Goal: Information Seeking & Learning: Check status

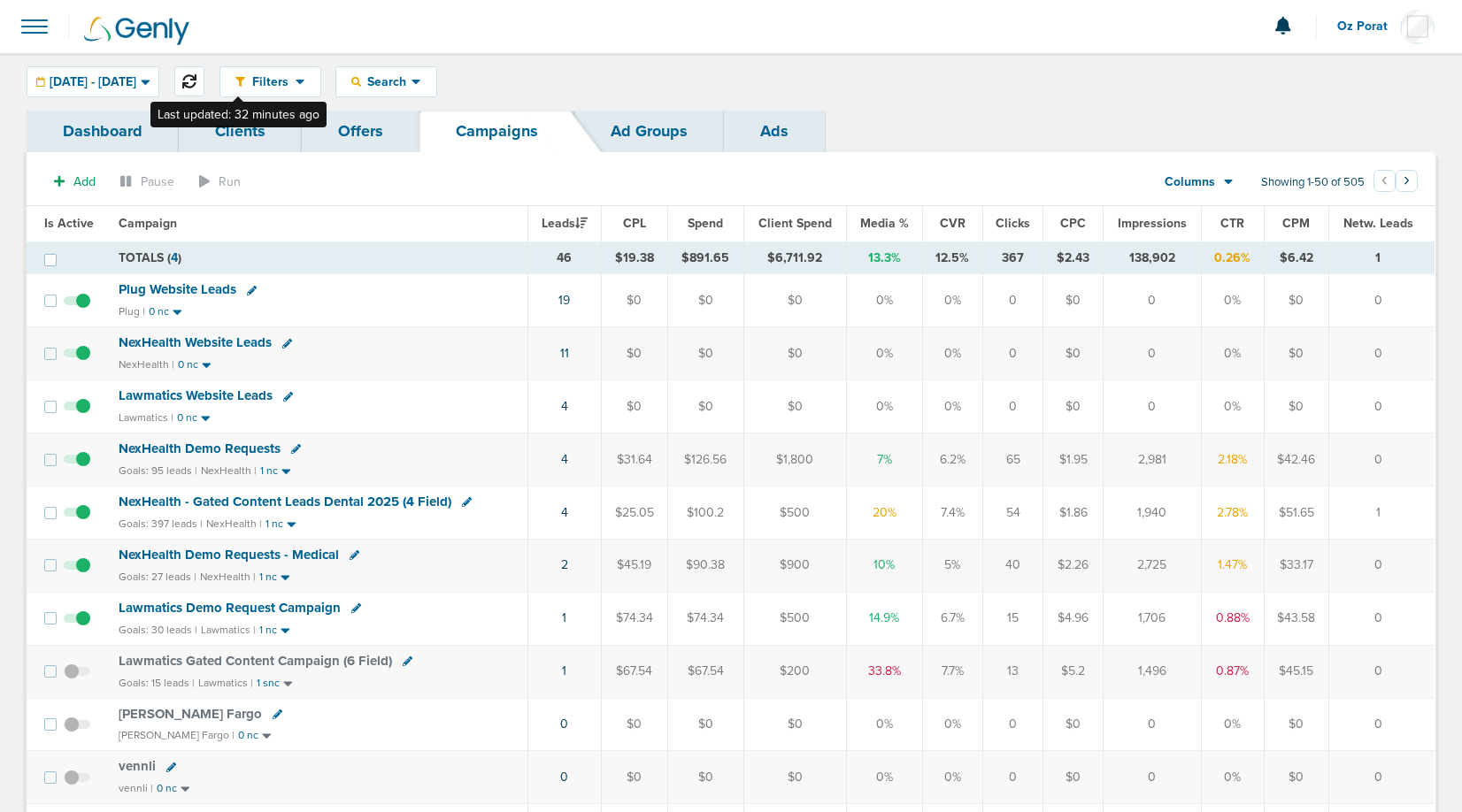
click at [204, 71] on button at bounding box center [189, 81] width 30 height 30
click at [196, 74] on icon at bounding box center [190, 82] width 15 height 15
click at [211, 393] on span "Lawmatics Website Leads" at bounding box center [195, 396] width 154 height 16
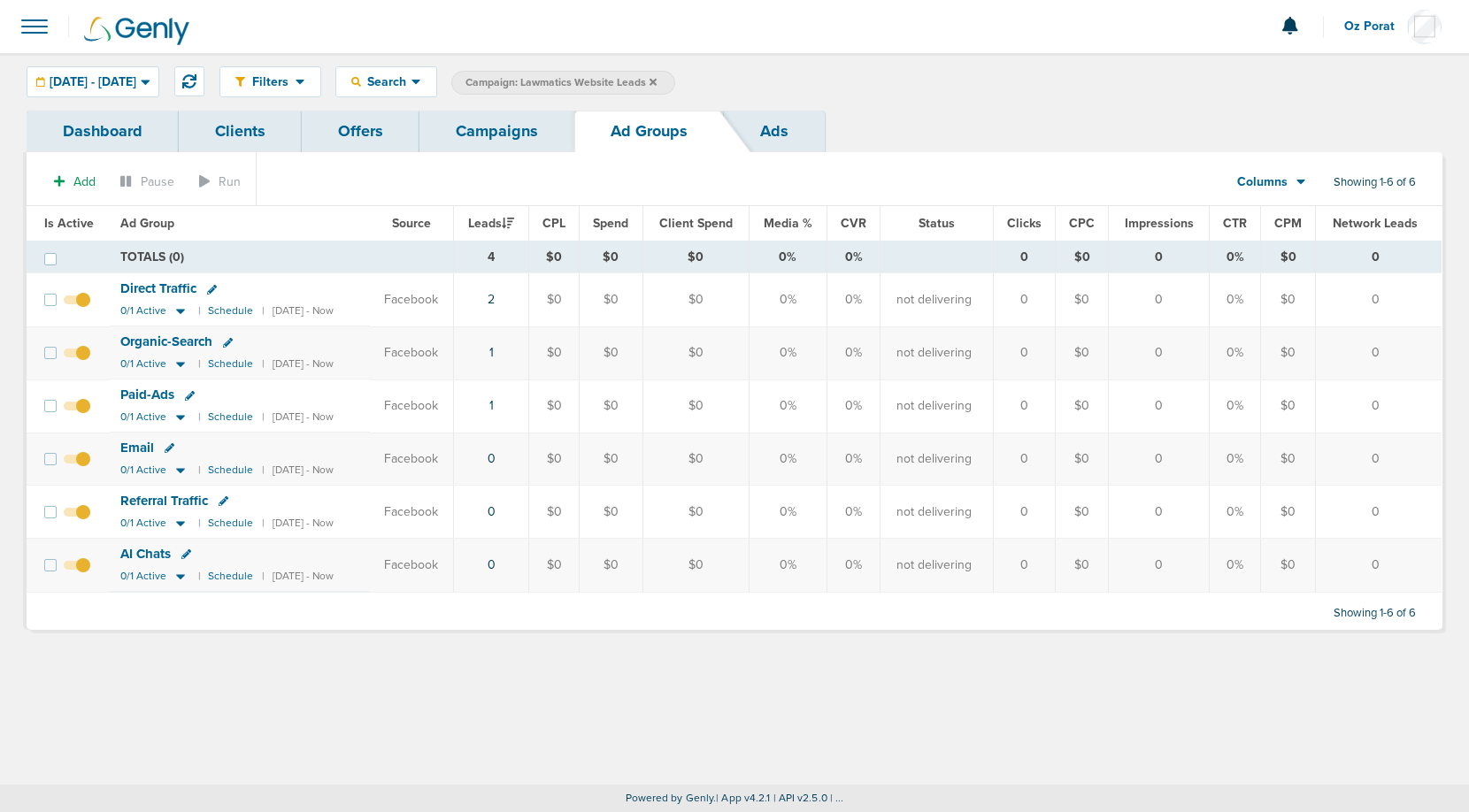
click at [446, 118] on link "Campaigns" at bounding box center [497, 132] width 154 height 42
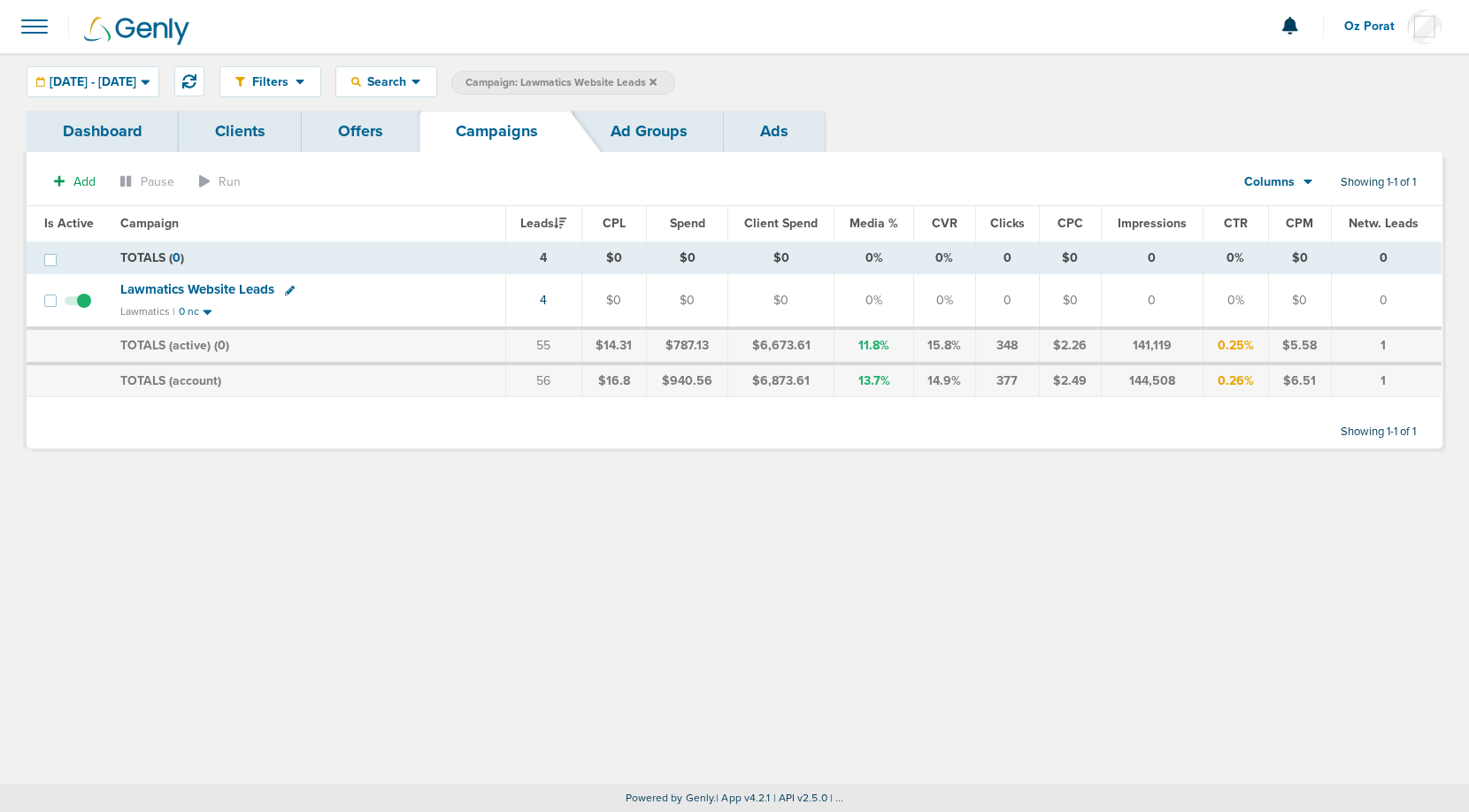
click at [657, 81] on icon at bounding box center [653, 82] width 7 height 7
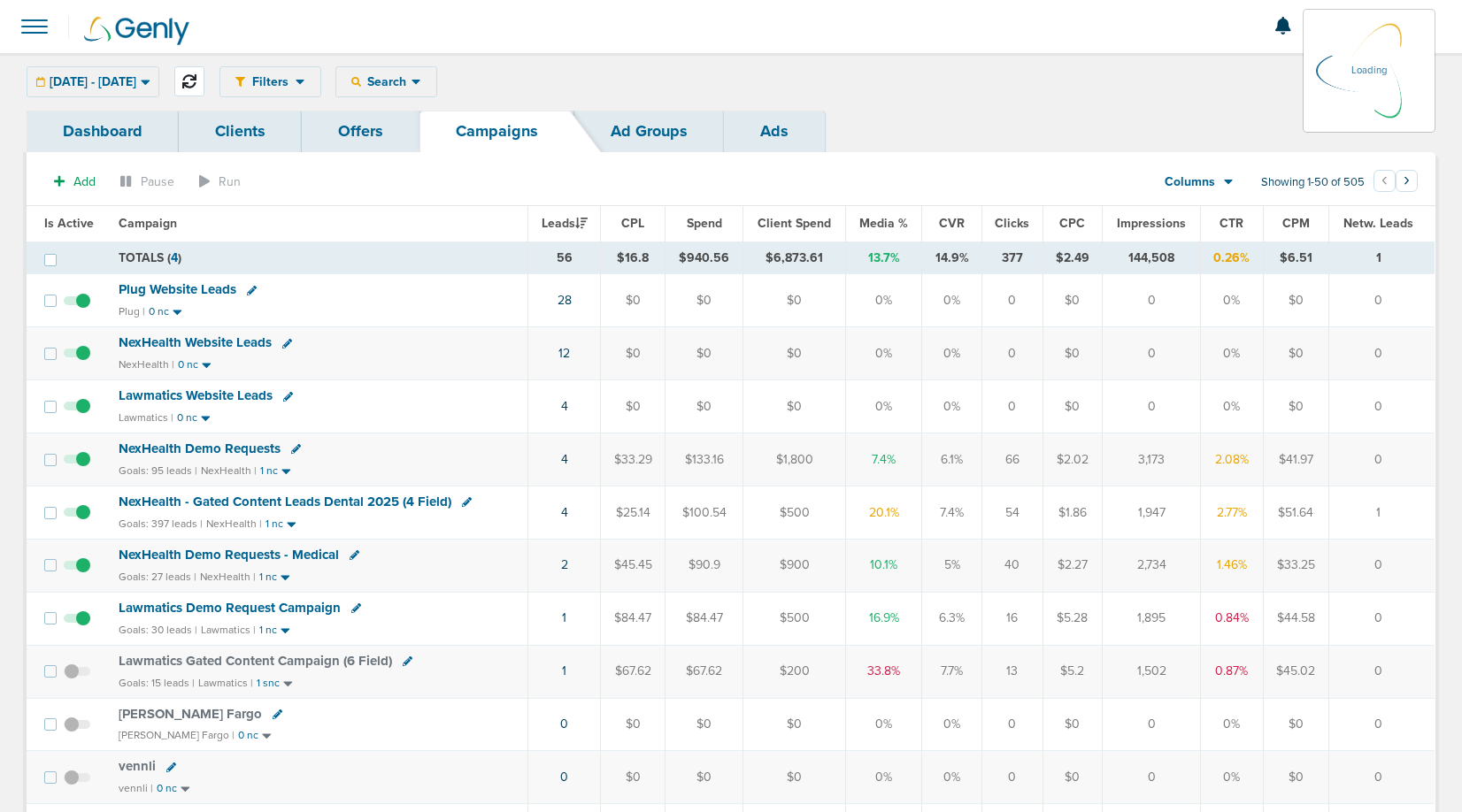
click at [196, 76] on icon at bounding box center [190, 82] width 15 height 15
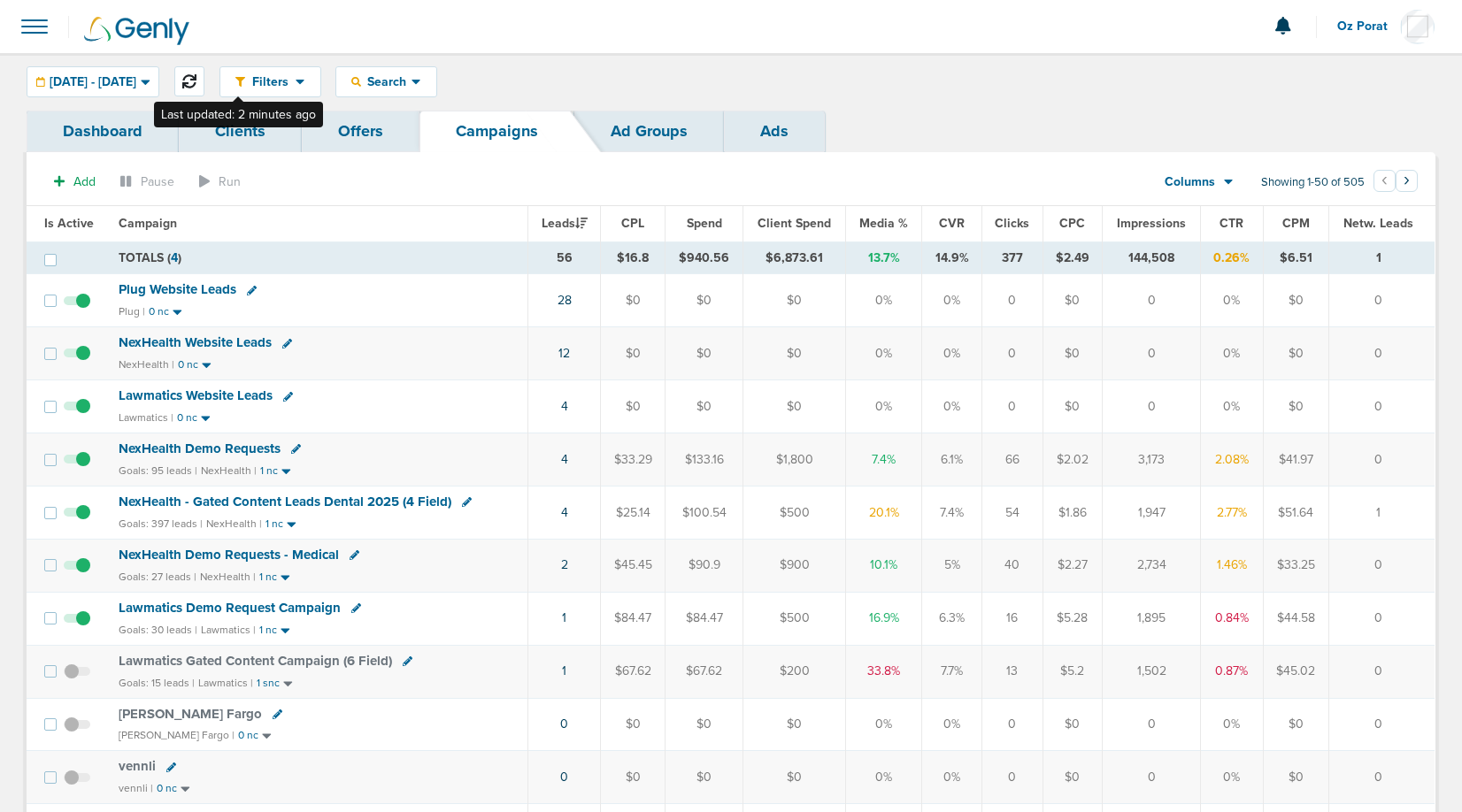
click at [196, 83] on icon at bounding box center [190, 82] width 15 height 15
click at [105, 76] on span "[DATE] - [DATE]" at bounding box center [93, 83] width 86 height 13
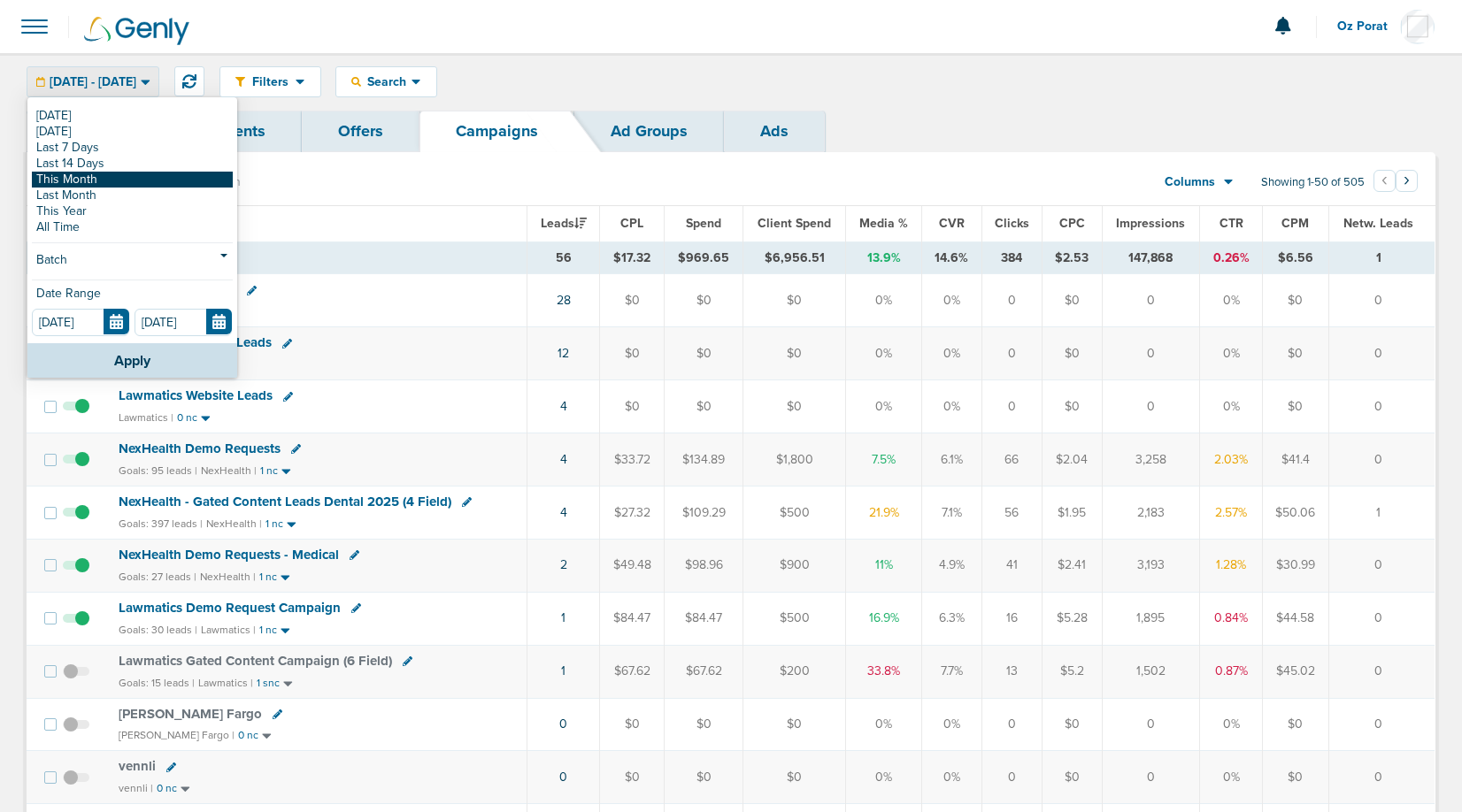
click at [91, 176] on link "This Month" at bounding box center [132, 180] width 201 height 16
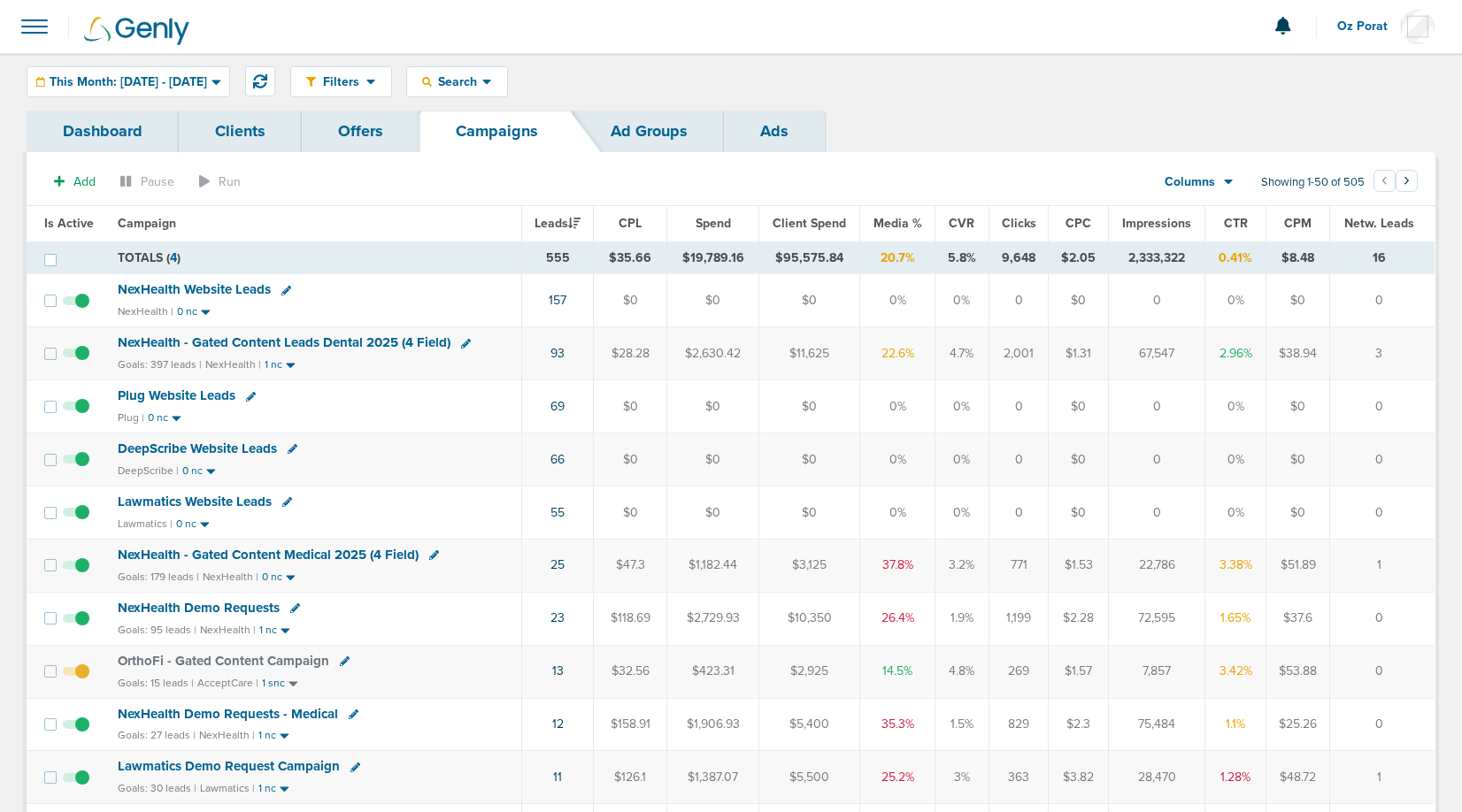
click at [1224, 184] on icon at bounding box center [1228, 182] width 10 height 15
click at [1218, 233] on link "Sales Performance" at bounding box center [1238, 234] width 177 height 22
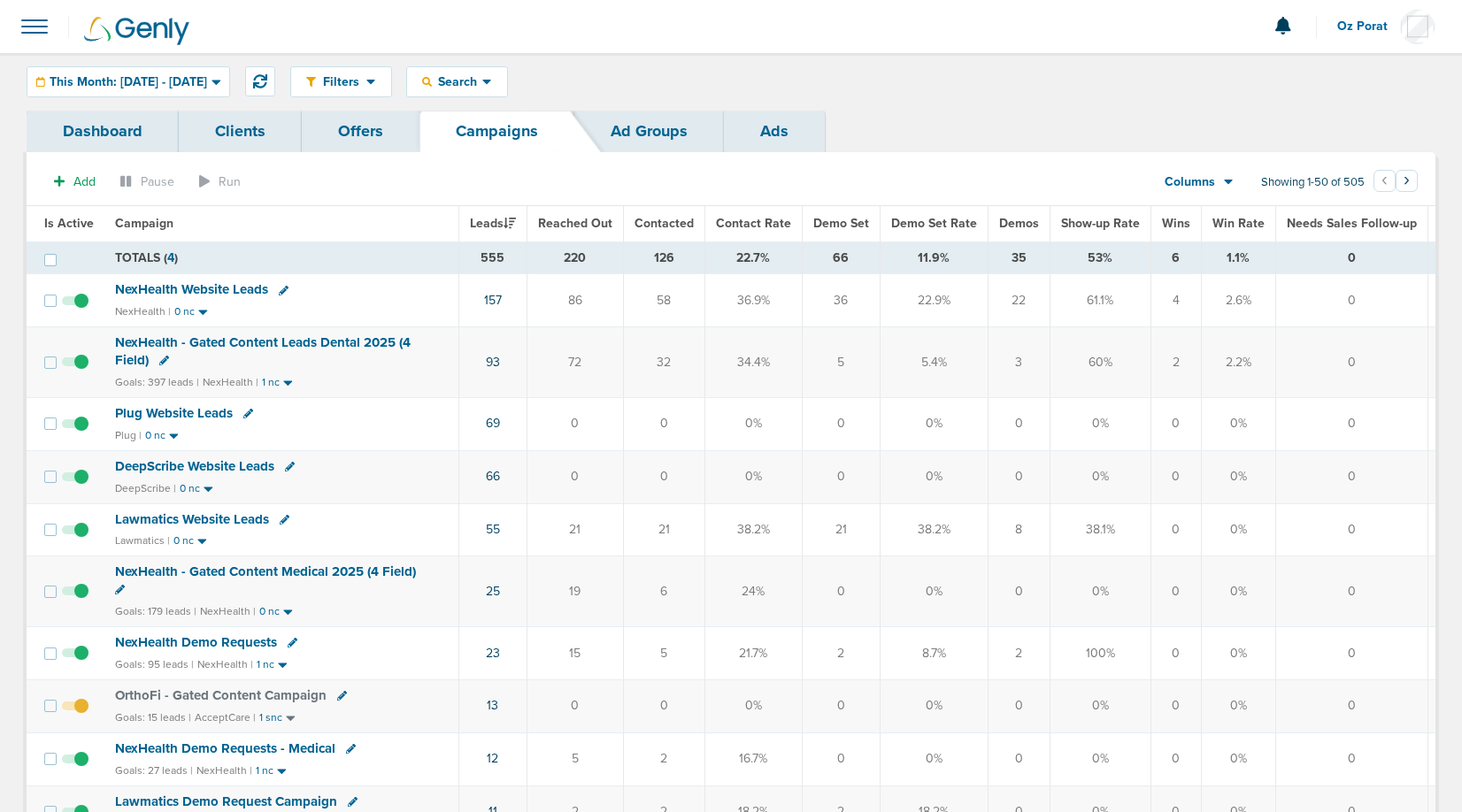
click at [840, 223] on span "Demo Set" at bounding box center [840, 223] width 55 height 15
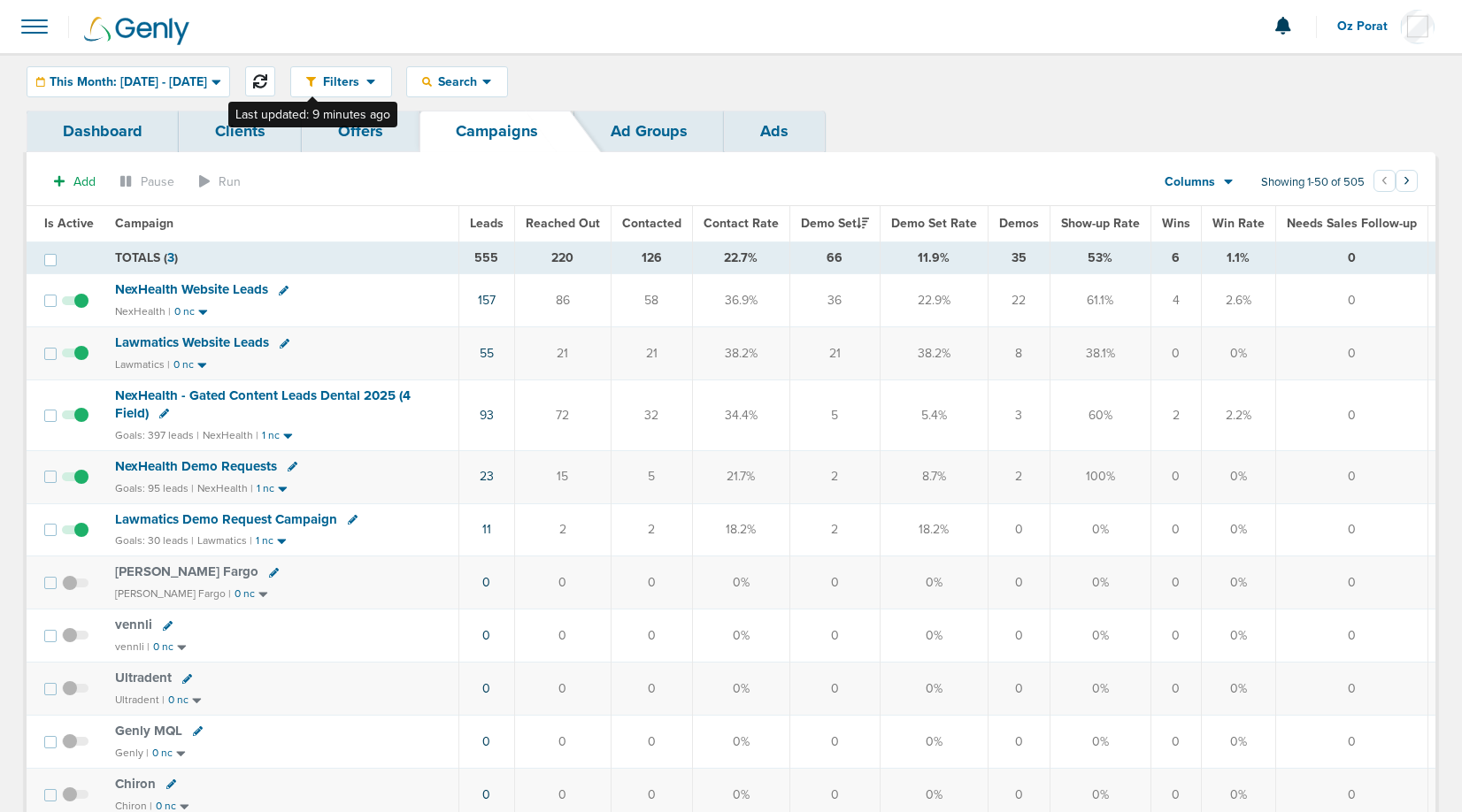
click at [267, 84] on icon at bounding box center [261, 82] width 15 height 15
click at [207, 81] on span "This Month: [DATE] - [DATE]" at bounding box center [128, 83] width 157 height 13
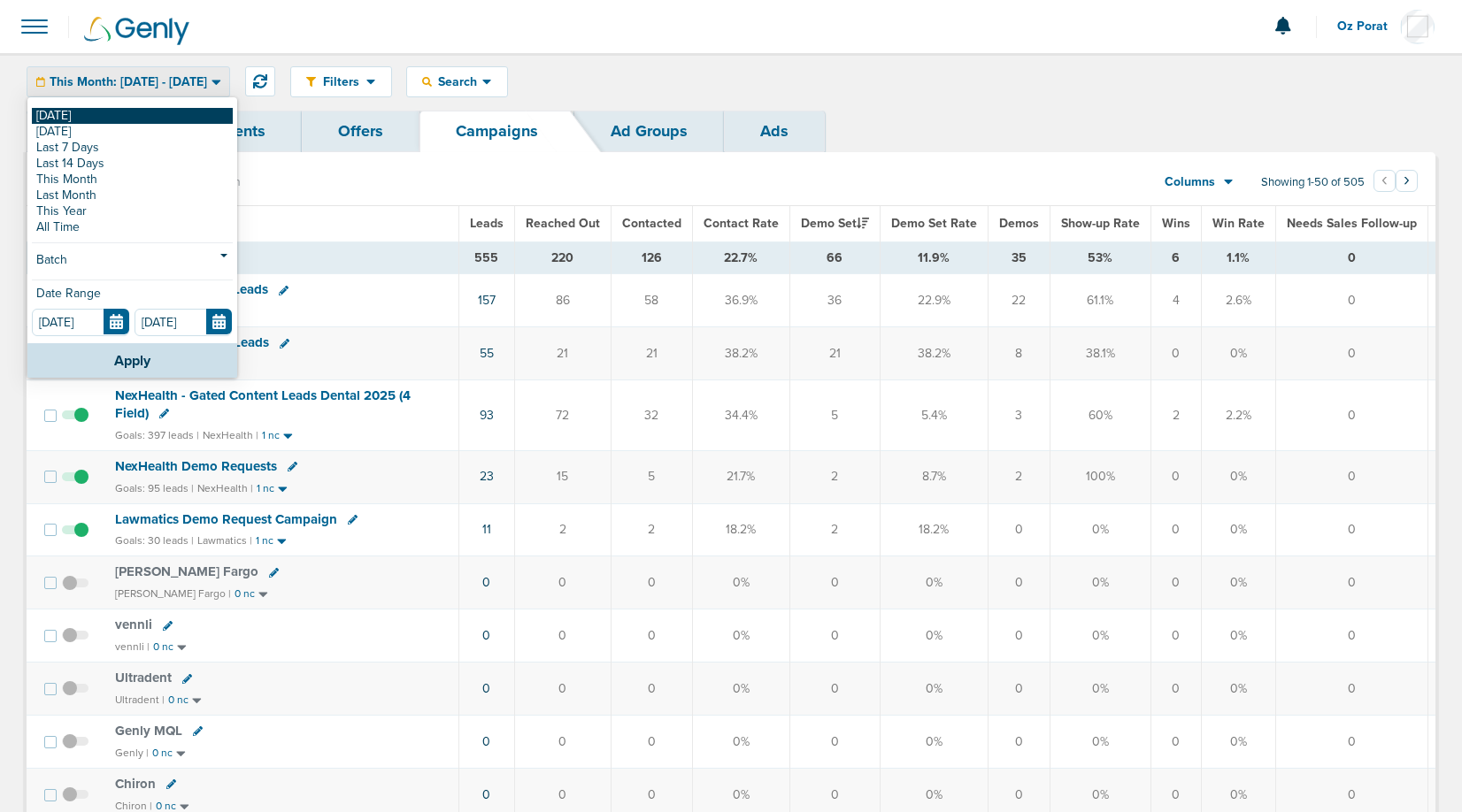
click at [140, 118] on link "[DATE]" at bounding box center [132, 116] width 201 height 16
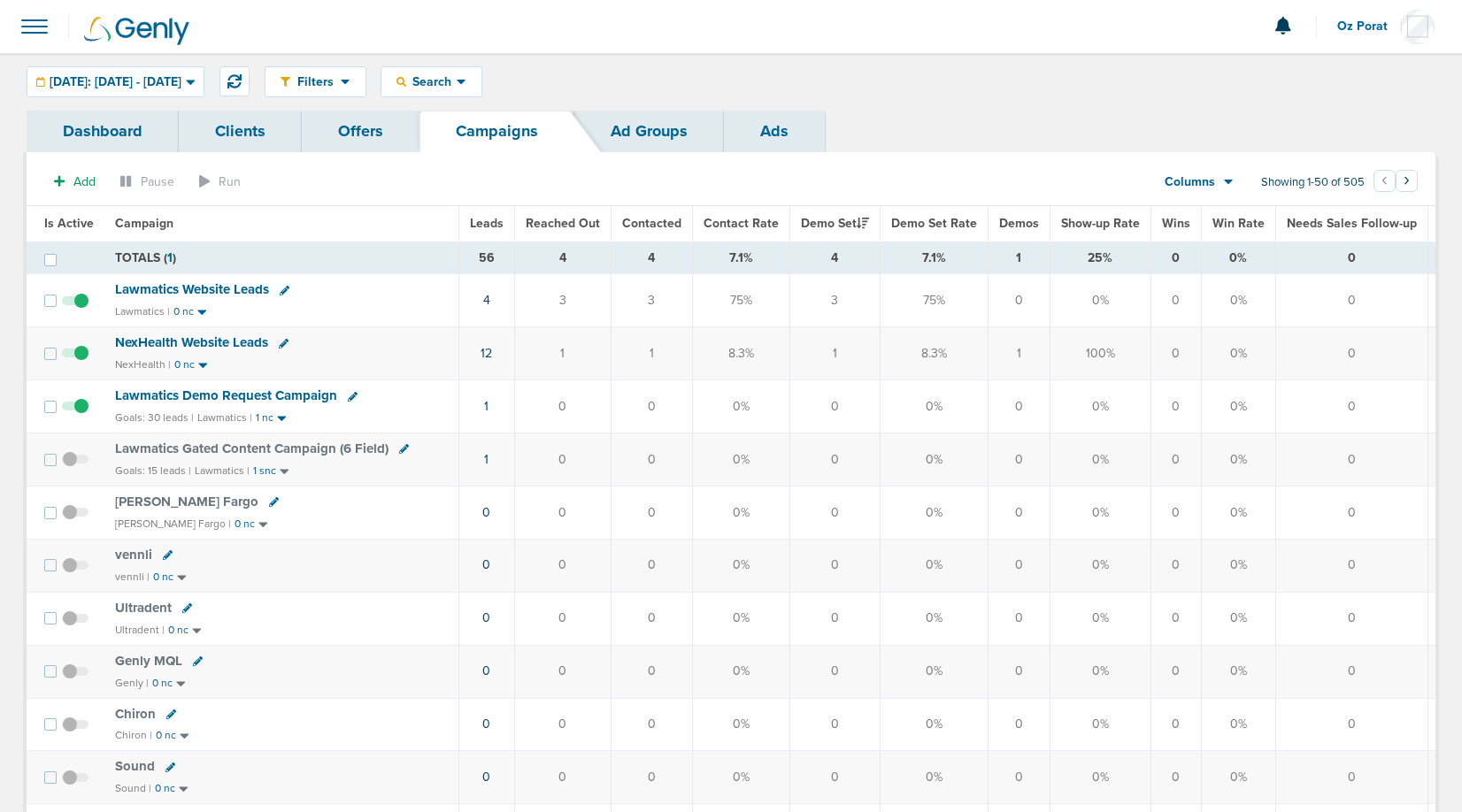
click at [1228, 183] on icon at bounding box center [1228, 183] width 9 height 5
click at [1206, 205] on link "Media Stats" at bounding box center [1238, 213] width 177 height 22
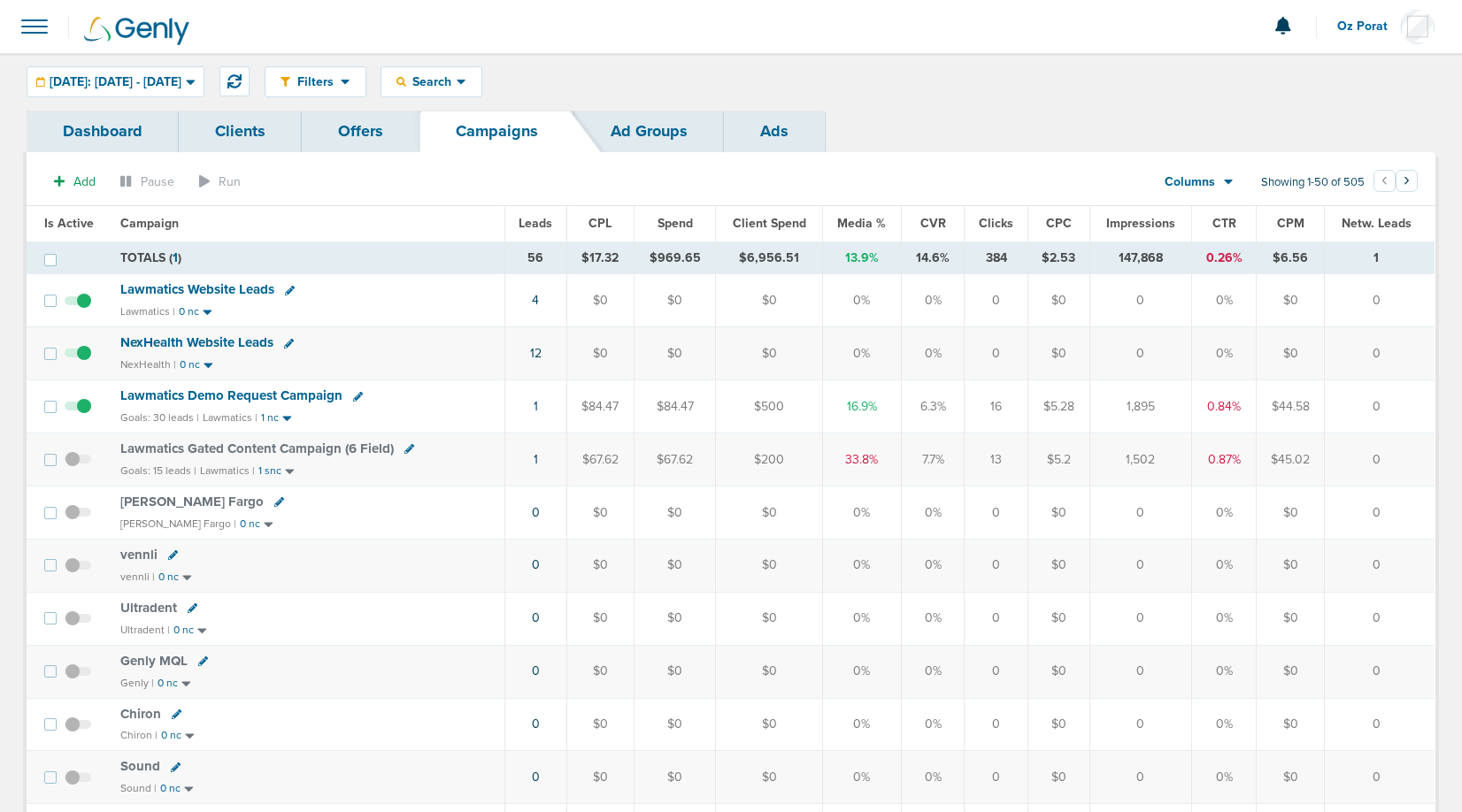
click at [967, 246] on td "384" at bounding box center [996, 258] width 63 height 33
click at [242, 78] on icon at bounding box center [234, 82] width 15 height 15
click at [545, 221] on span "Leads" at bounding box center [535, 223] width 34 height 15
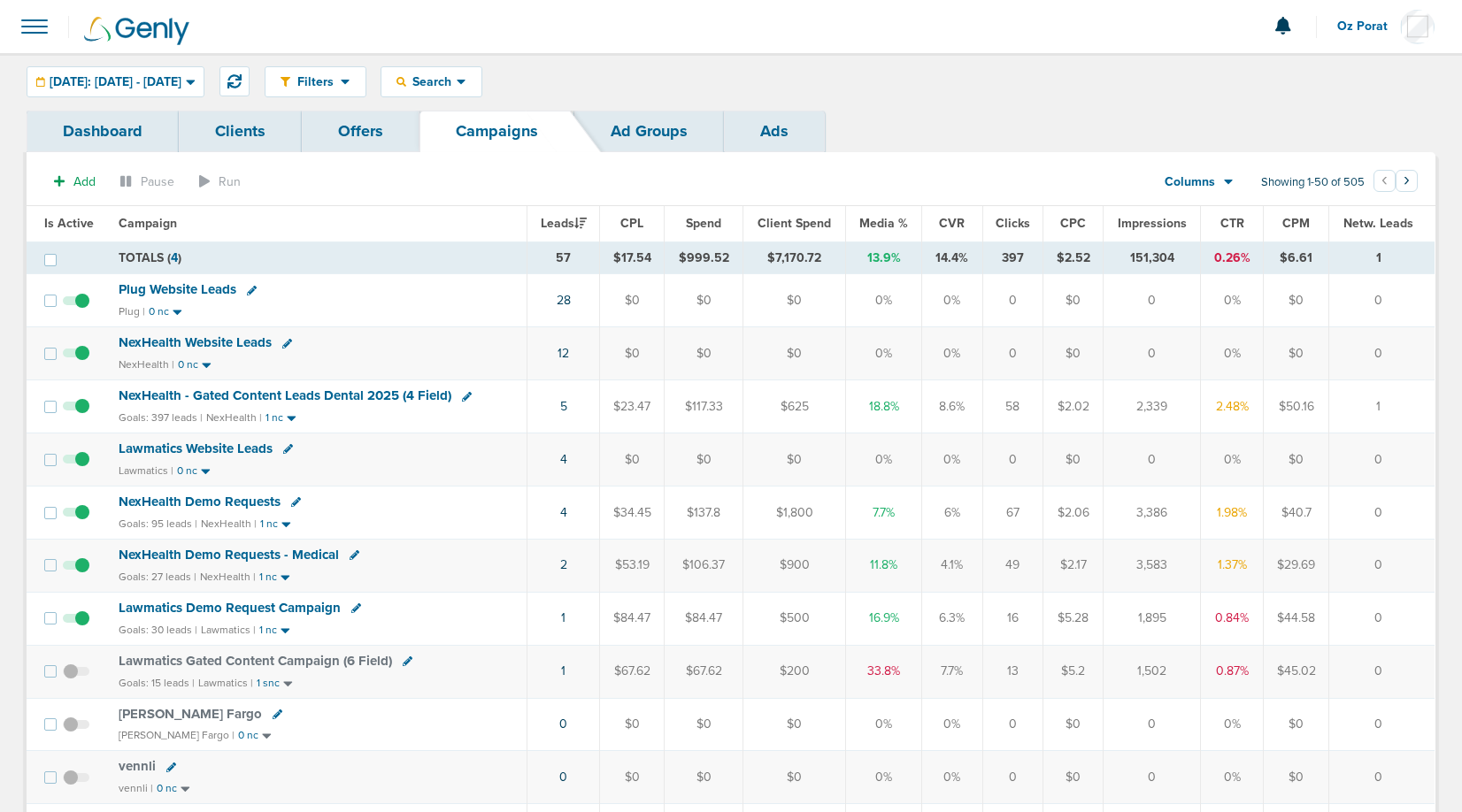
click at [33, 27] on span at bounding box center [35, 26] width 39 height 39
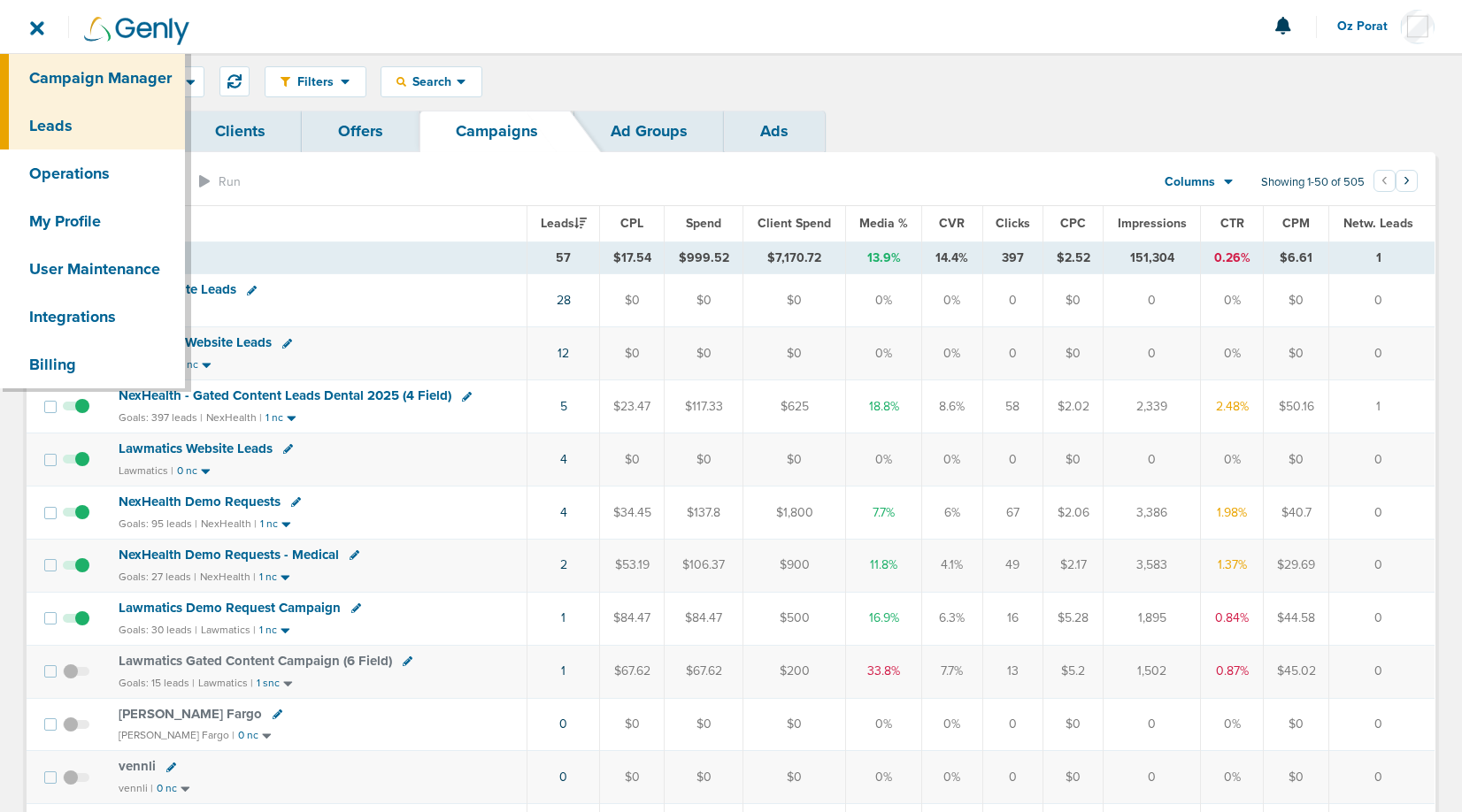
click at [57, 126] on link "Leads" at bounding box center [93, 125] width 185 height 48
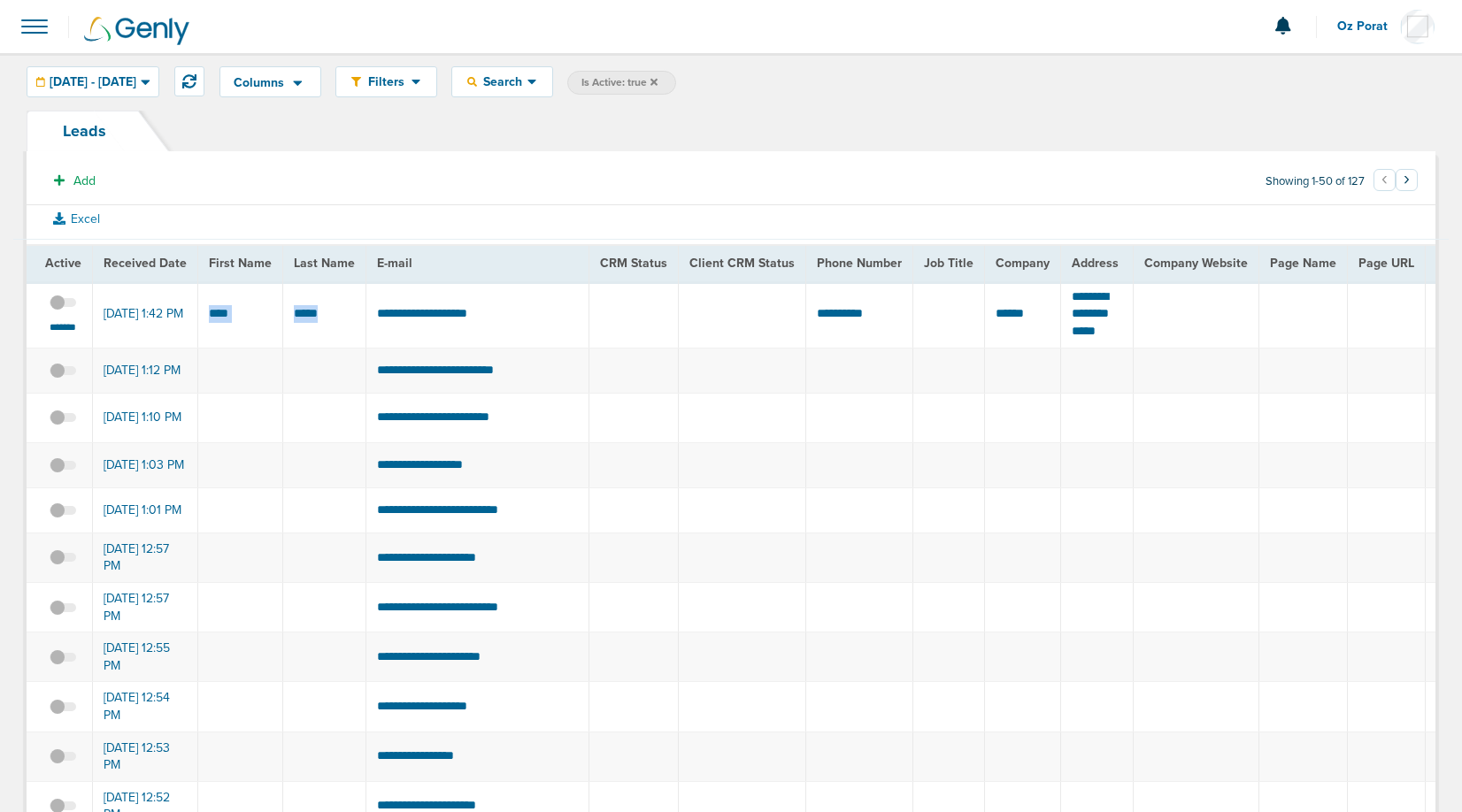
drag, startPoint x: 332, startPoint y: 323, endPoint x: 204, endPoint y: 319, distance: 128.1
click at [196, 83] on icon at bounding box center [190, 82] width 15 height 15
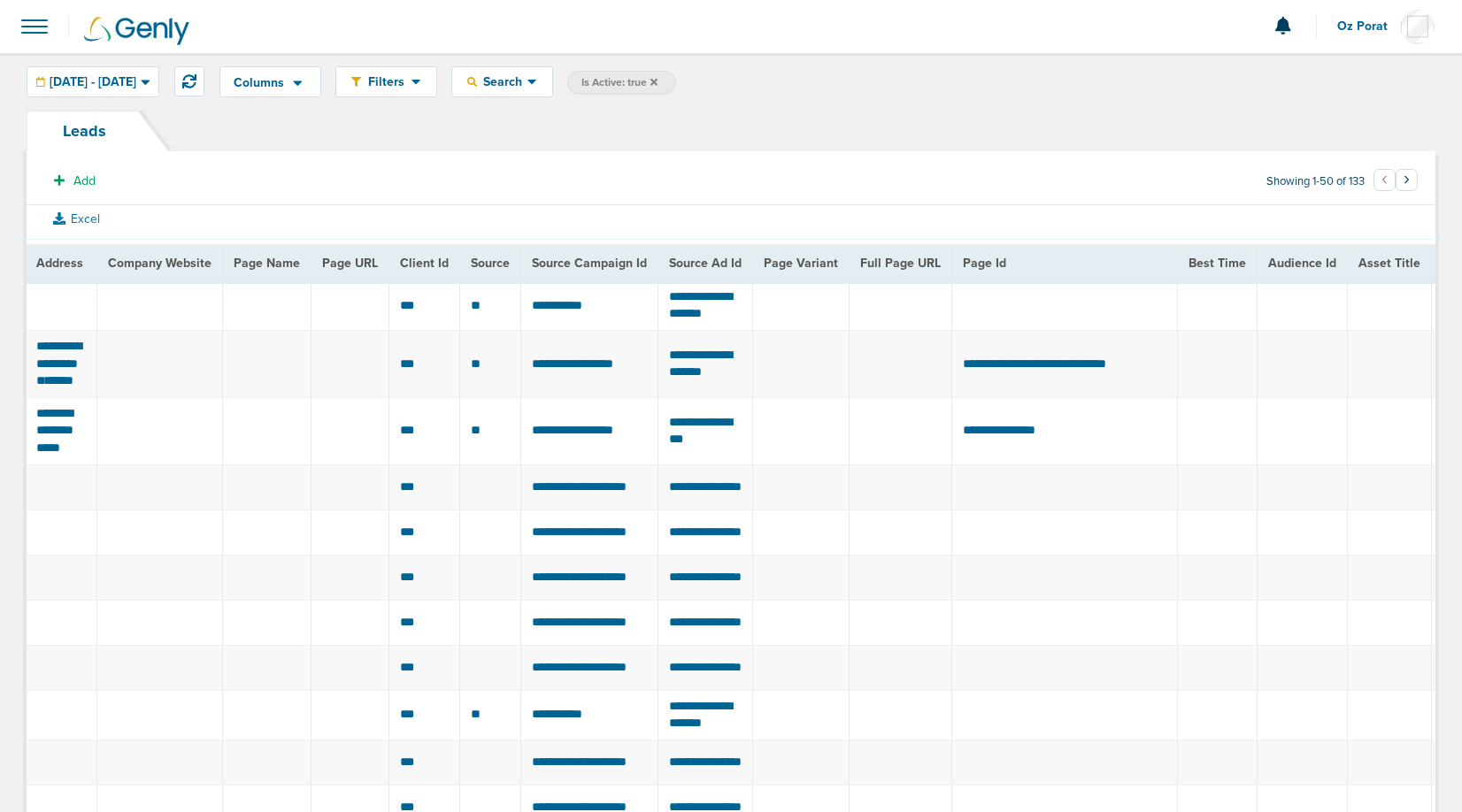
scroll to position [0, 667]
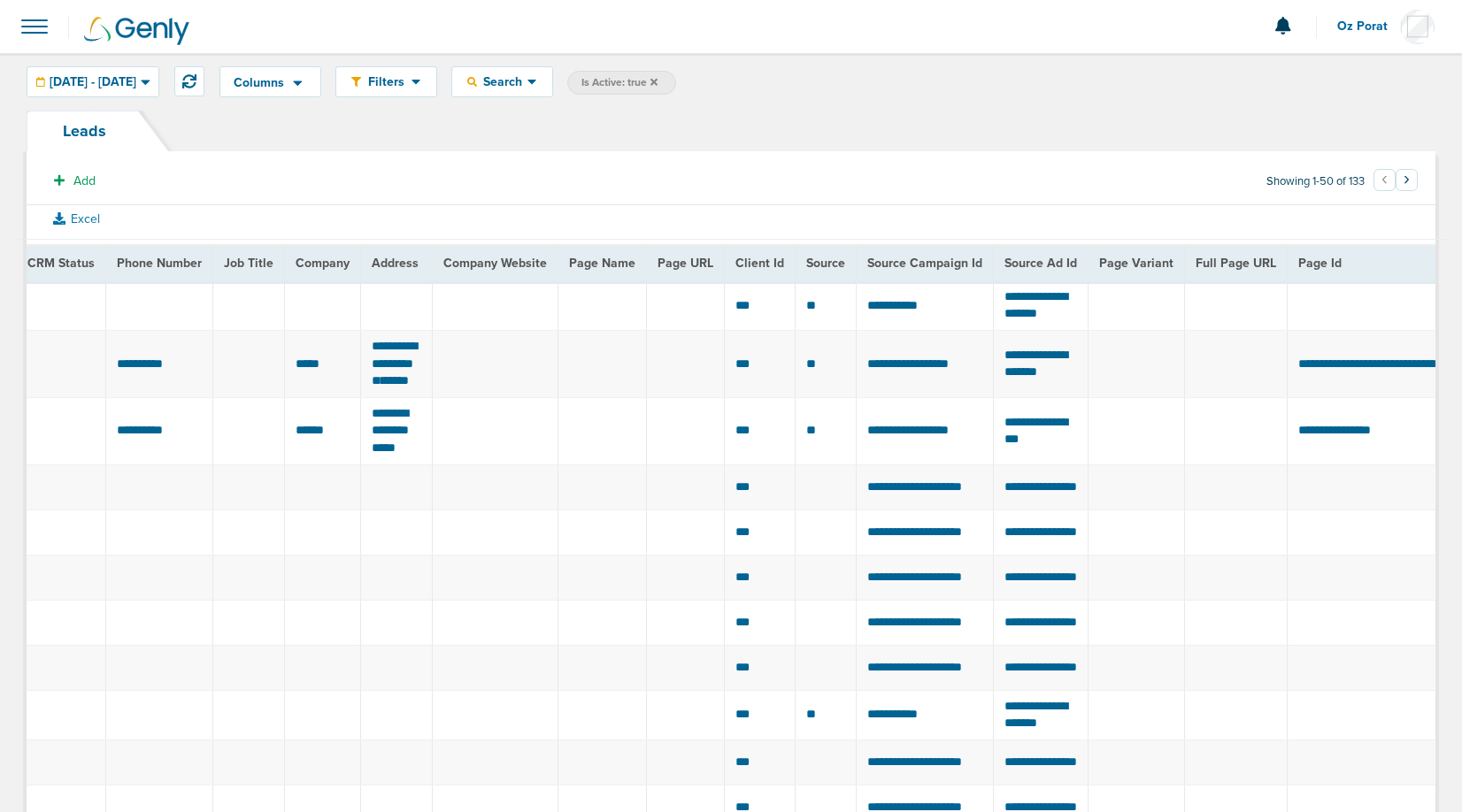
click at [41, 30] on span at bounding box center [35, 26] width 39 height 39
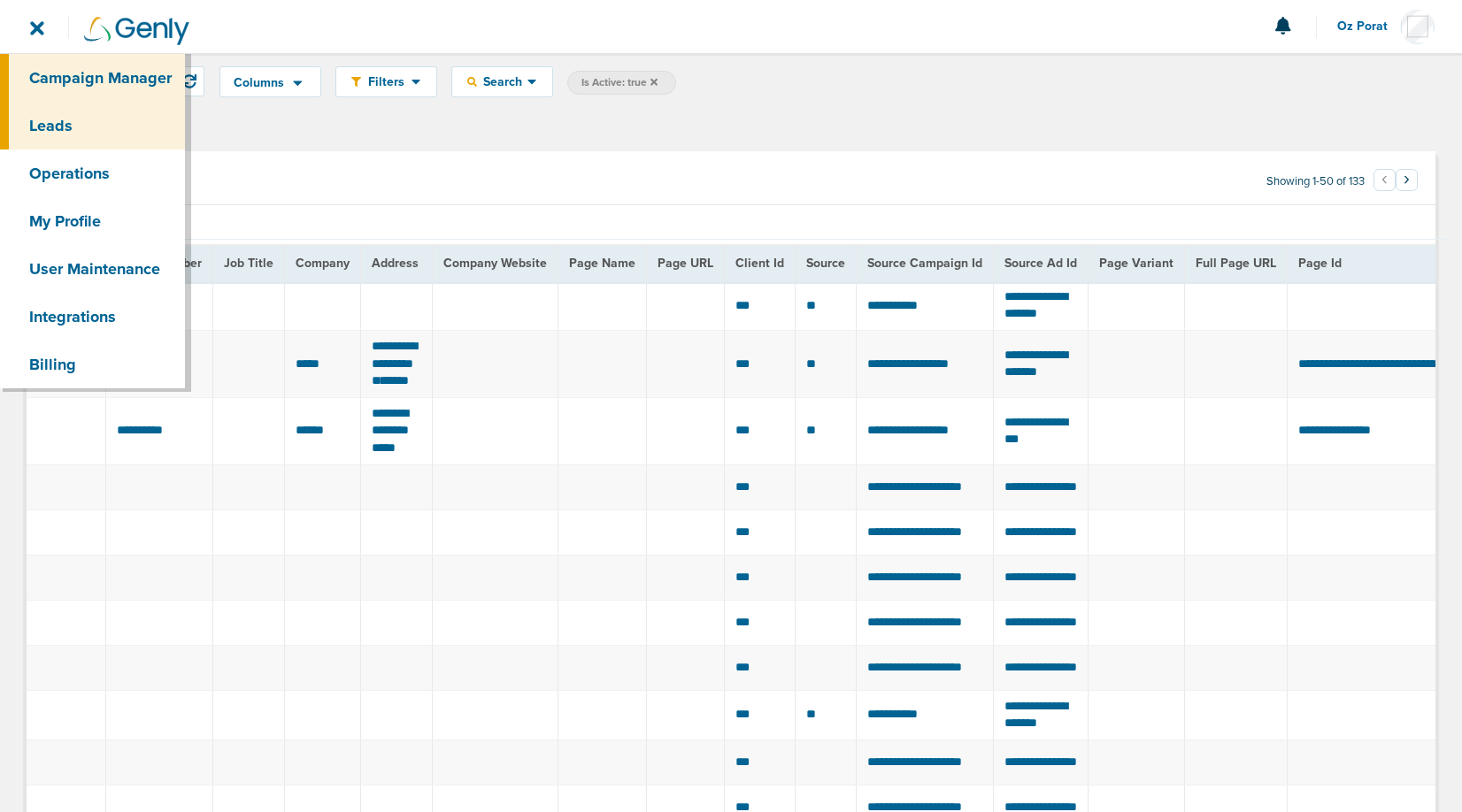
click at [61, 74] on link "Campaign Manager" at bounding box center [93, 77] width 185 height 48
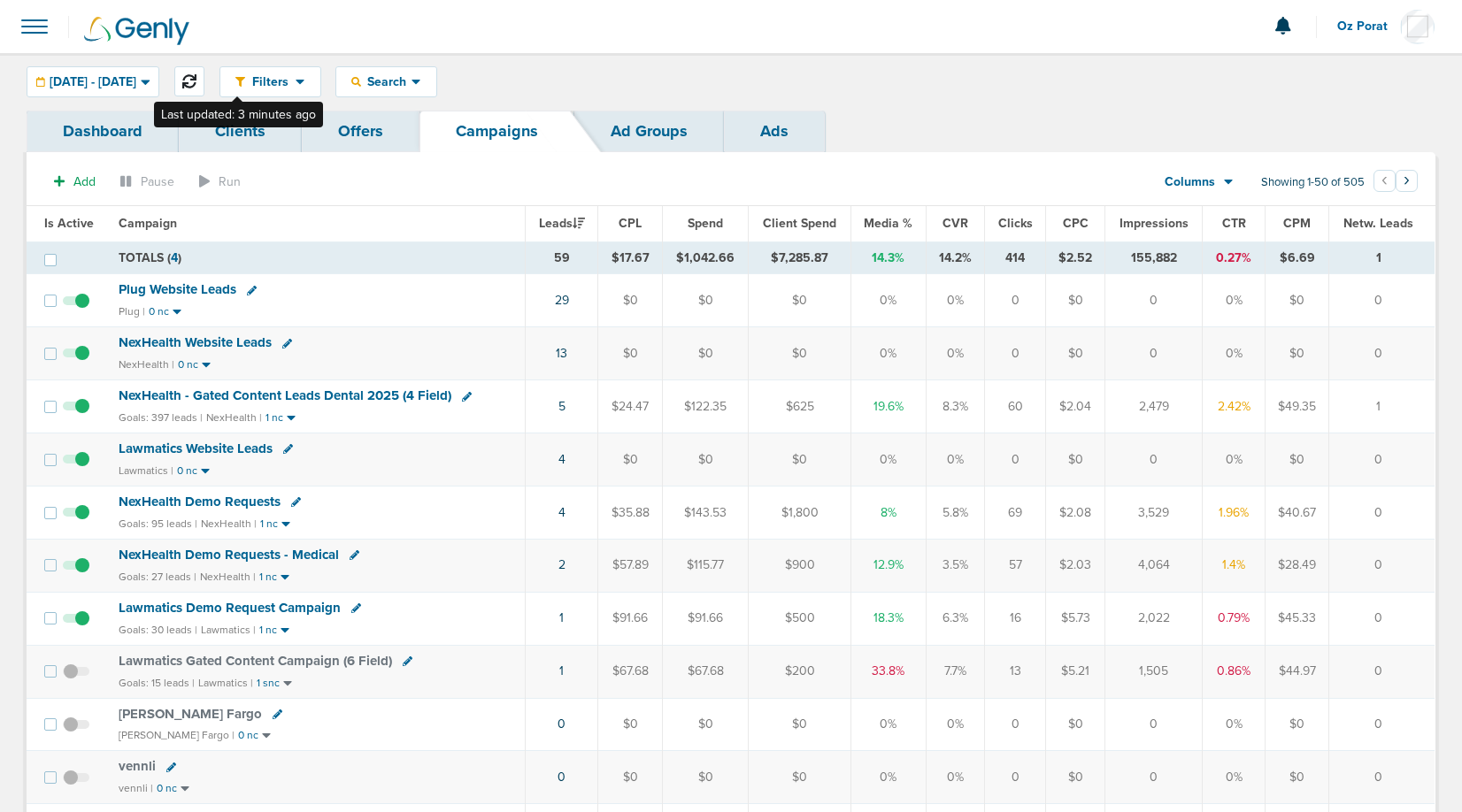
click at [204, 82] on button at bounding box center [189, 81] width 30 height 30
click at [158, 73] on div "[DATE] - [DATE]" at bounding box center [93, 82] width 131 height 29
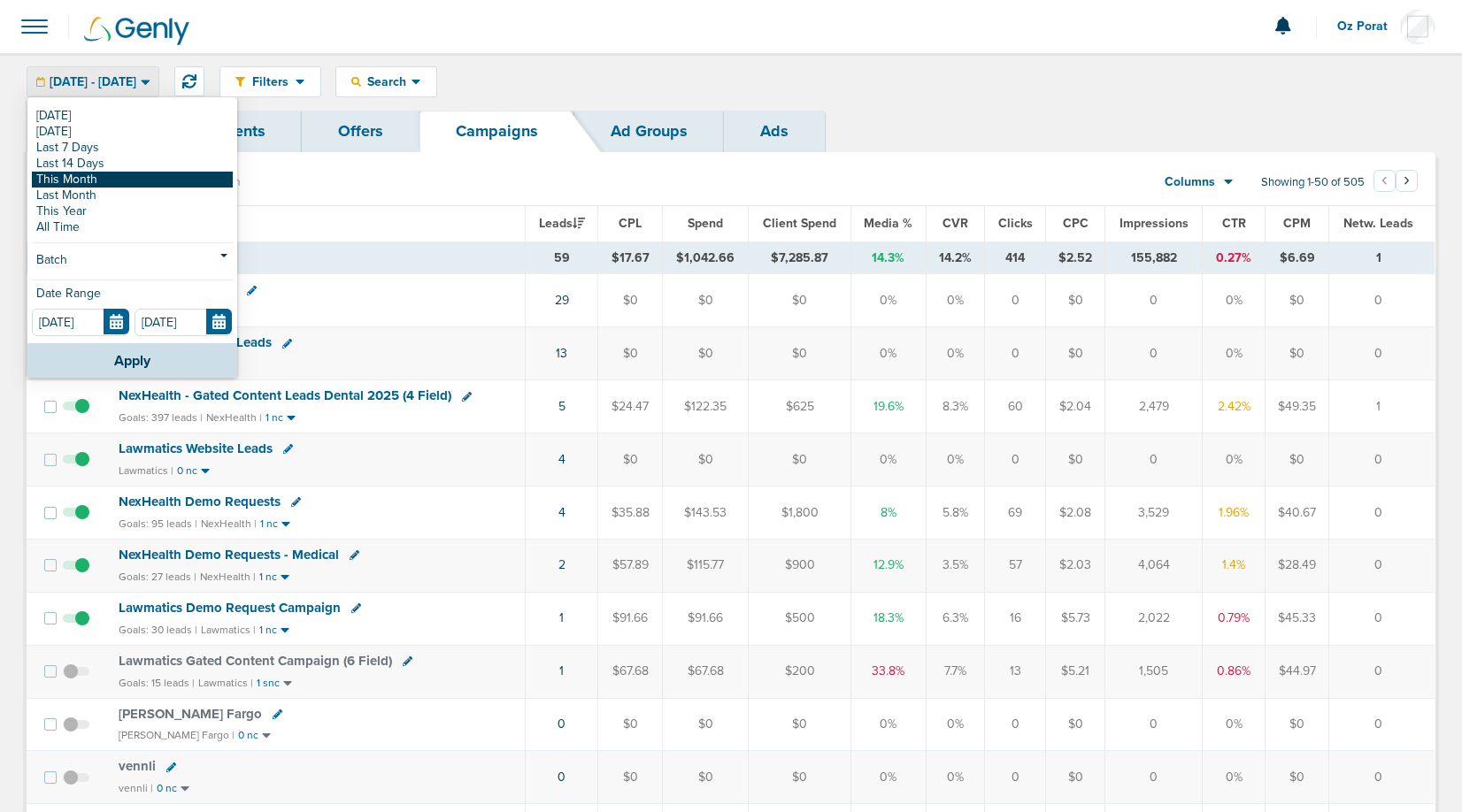
click at [105, 179] on link "This Month" at bounding box center [132, 180] width 201 height 16
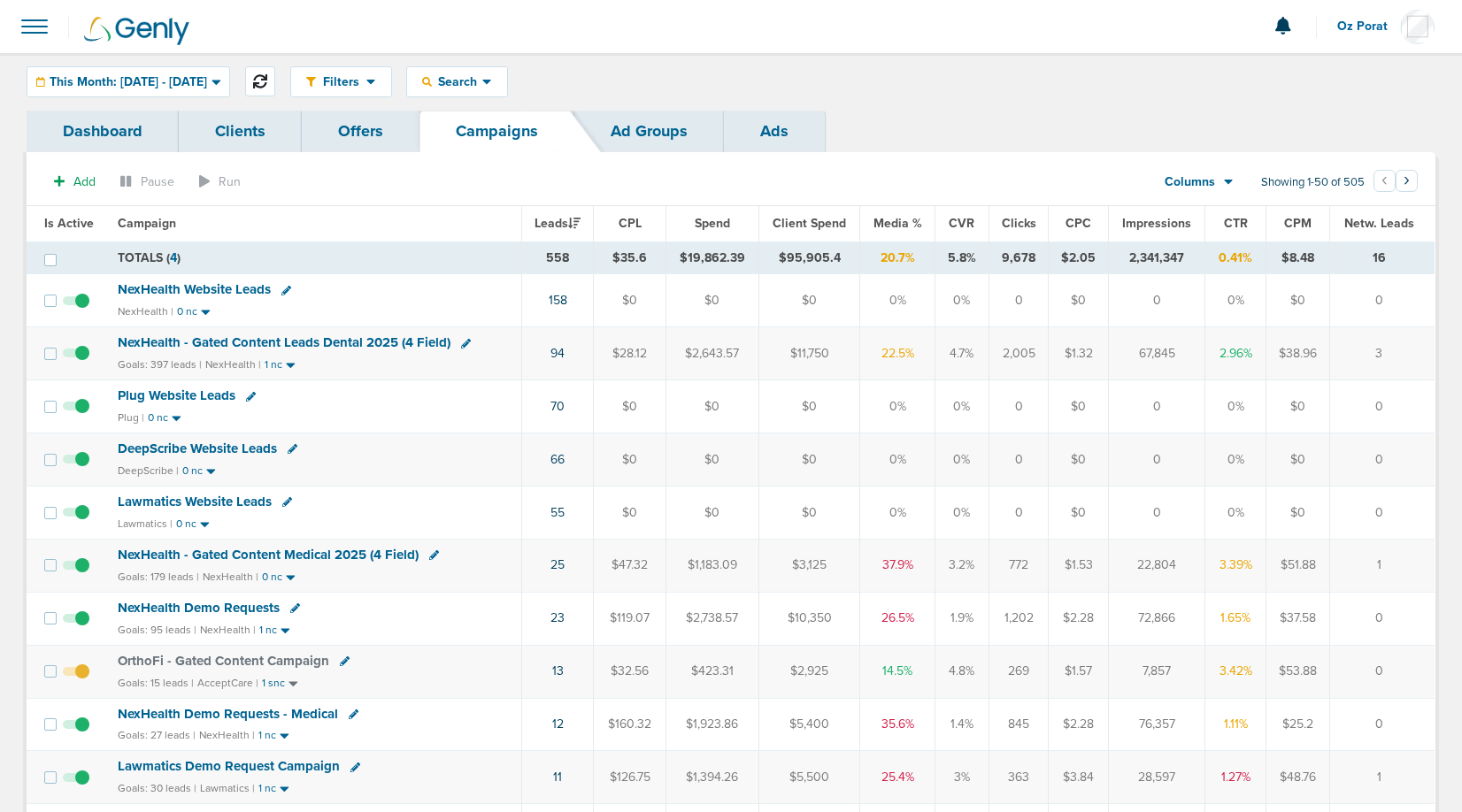
click at [267, 79] on icon at bounding box center [261, 82] width 15 height 15
click at [185, 76] on span "This Month: [DATE] - [DATE]" at bounding box center [128, 83] width 157 height 13
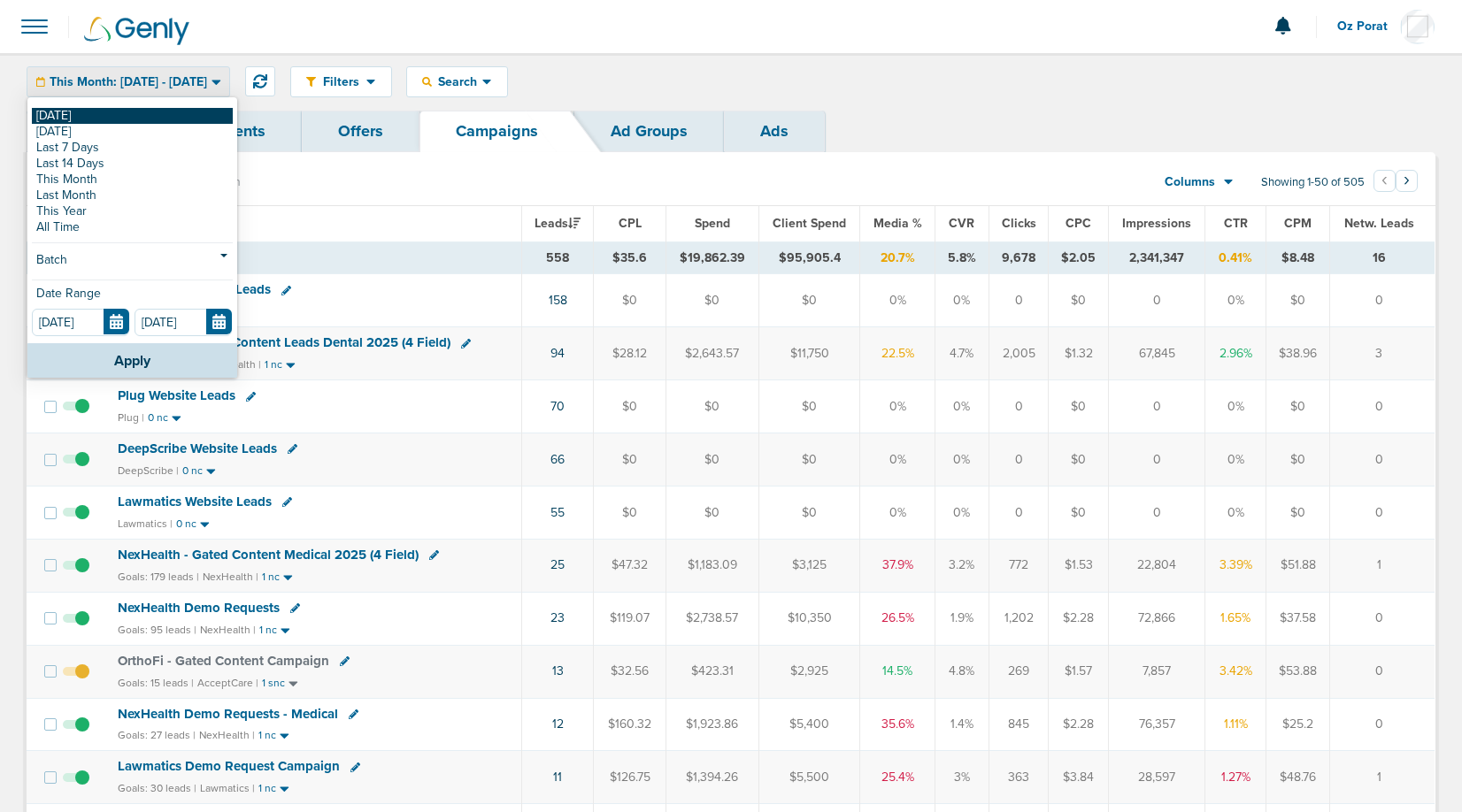
click at [120, 110] on link "[DATE]" at bounding box center [132, 116] width 201 height 16
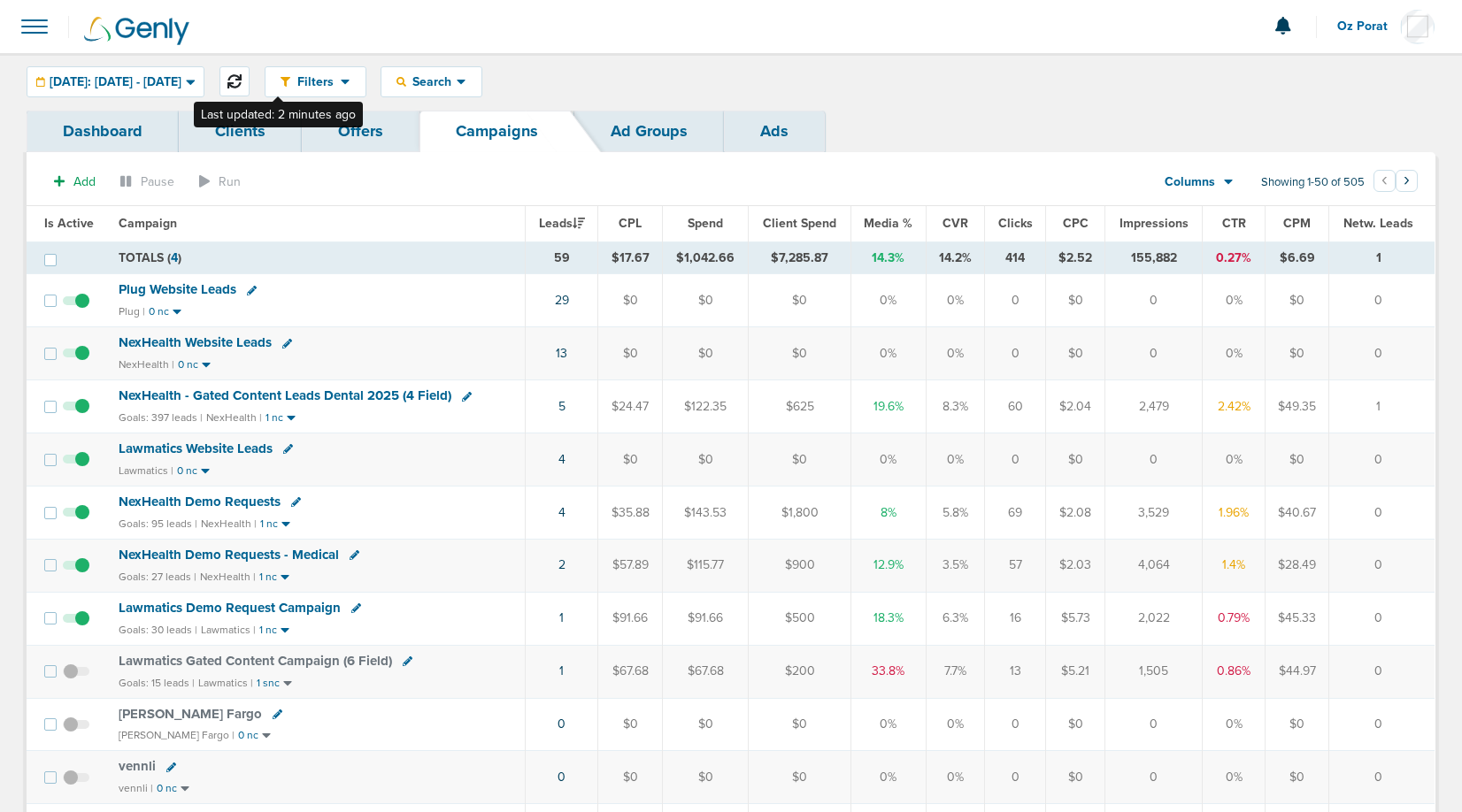
click at [250, 70] on button at bounding box center [234, 81] width 30 height 30
click at [242, 84] on icon at bounding box center [234, 82] width 15 height 15
click at [242, 84] on icon at bounding box center [234, 82] width 15 height 15
click at [563, 299] on link "30" at bounding box center [562, 300] width 15 height 15
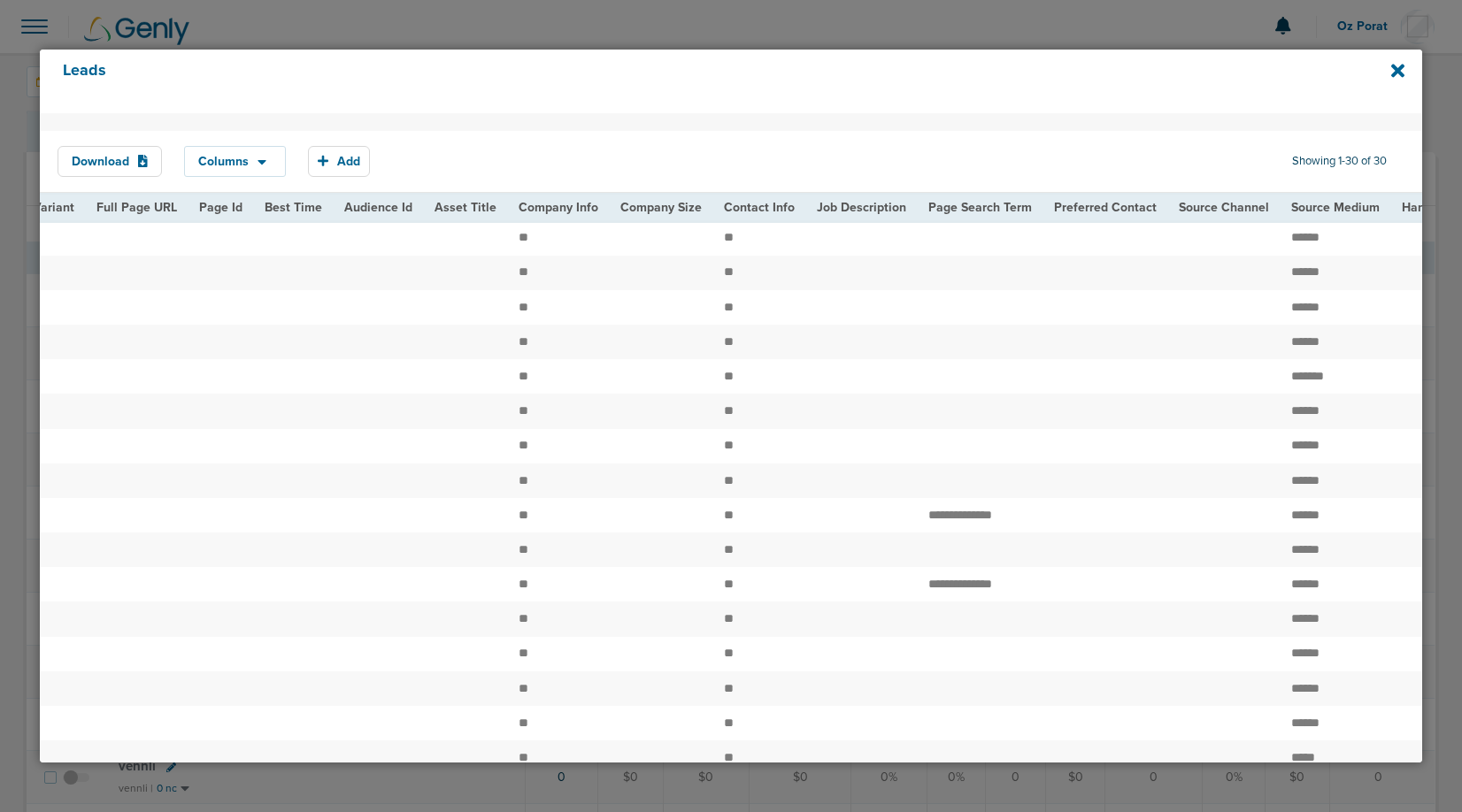
scroll to position [0, 1815]
click at [1396, 67] on icon at bounding box center [1397, 70] width 14 height 14
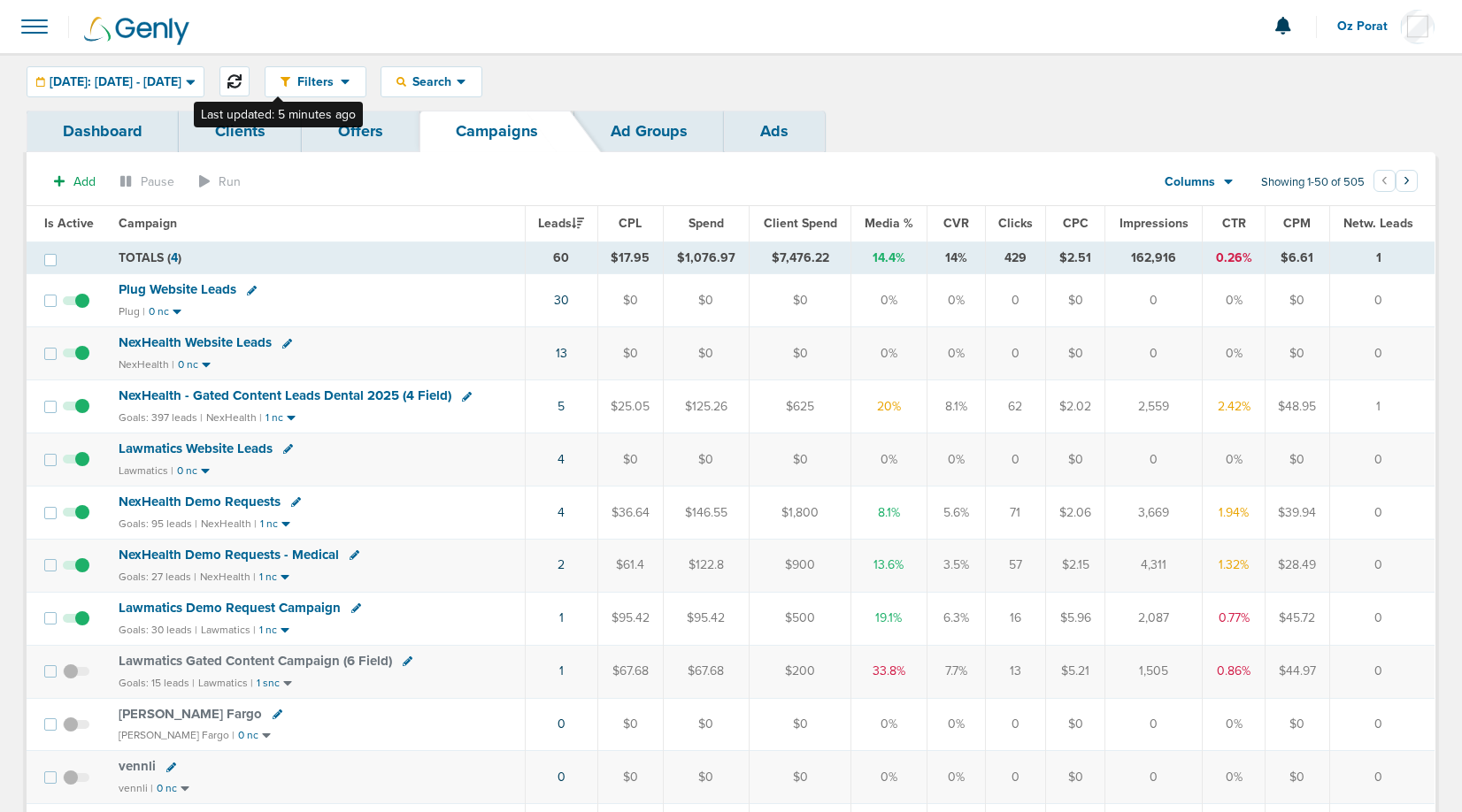
click at [242, 82] on icon at bounding box center [234, 82] width 15 height 15
click at [242, 83] on icon at bounding box center [234, 82] width 15 height 15
click at [250, 73] on button at bounding box center [234, 81] width 30 height 30
click at [242, 81] on icon at bounding box center [234, 82] width 15 height 15
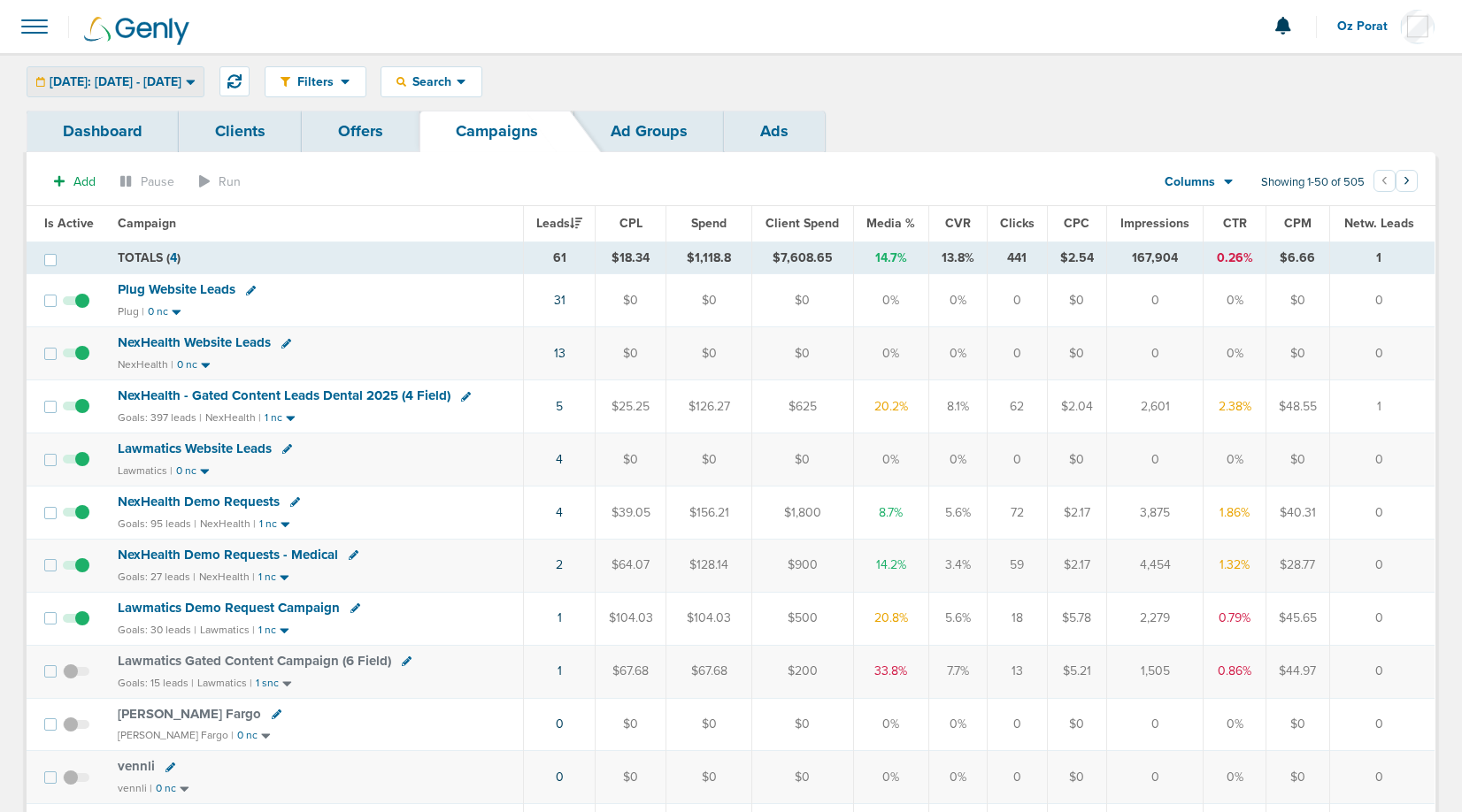
click at [182, 86] on span "[DATE]: [DATE] - [DATE]" at bounding box center [115, 83] width 132 height 13
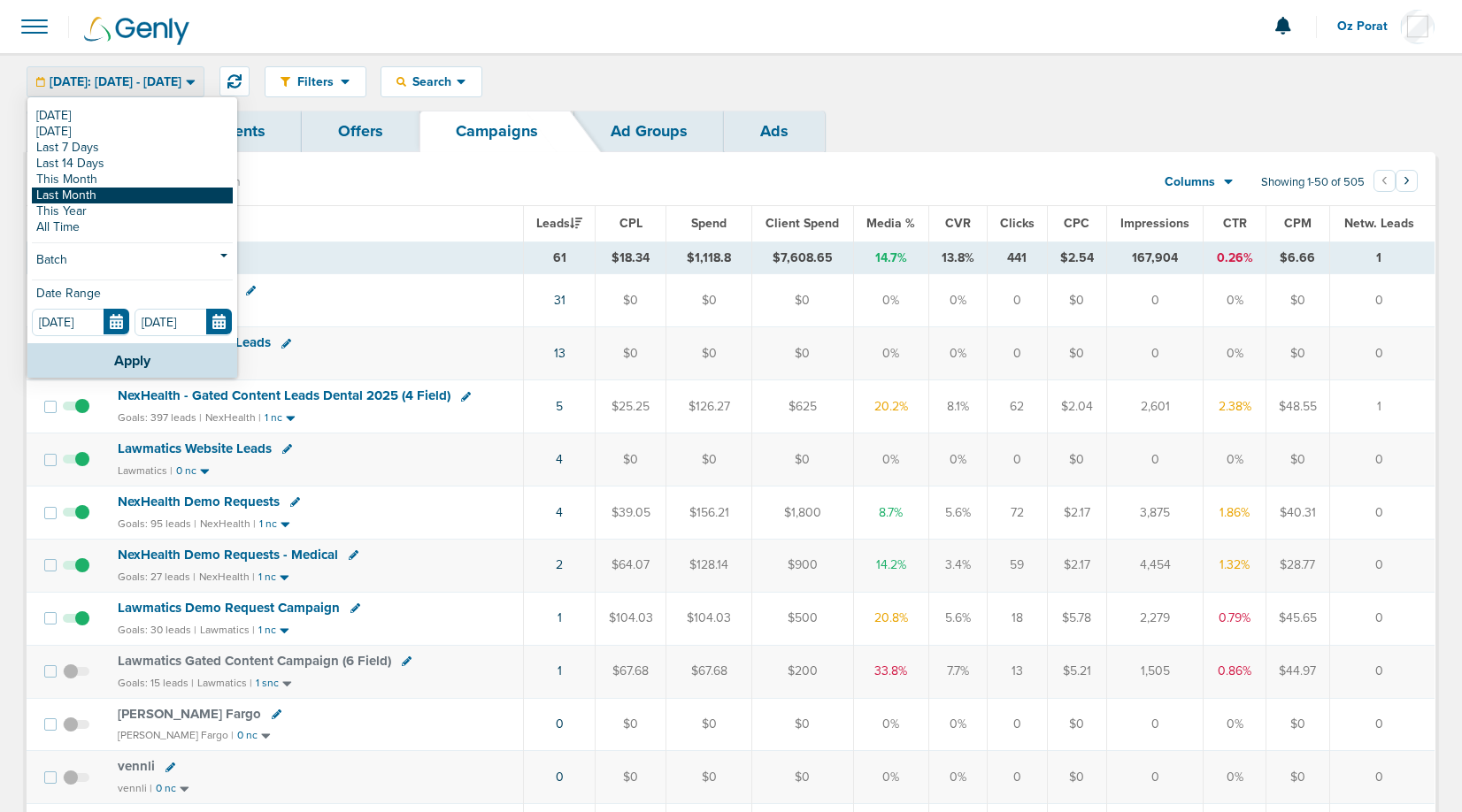
click at [126, 195] on link "Last Month" at bounding box center [132, 196] width 201 height 16
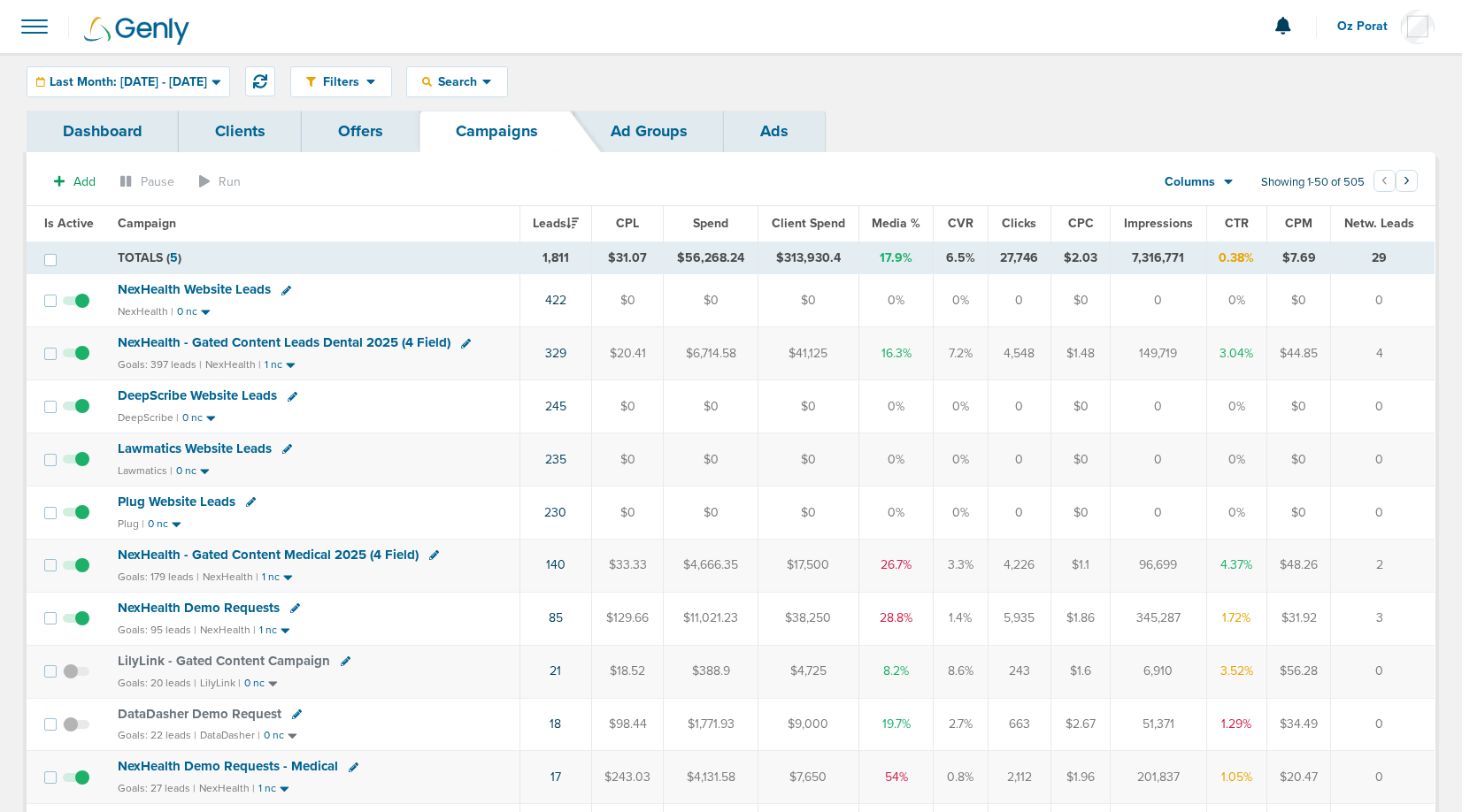
click at [1226, 183] on icon at bounding box center [1228, 182] width 10 height 15
click at [1207, 232] on link "Sales Performance" at bounding box center [1238, 234] width 177 height 22
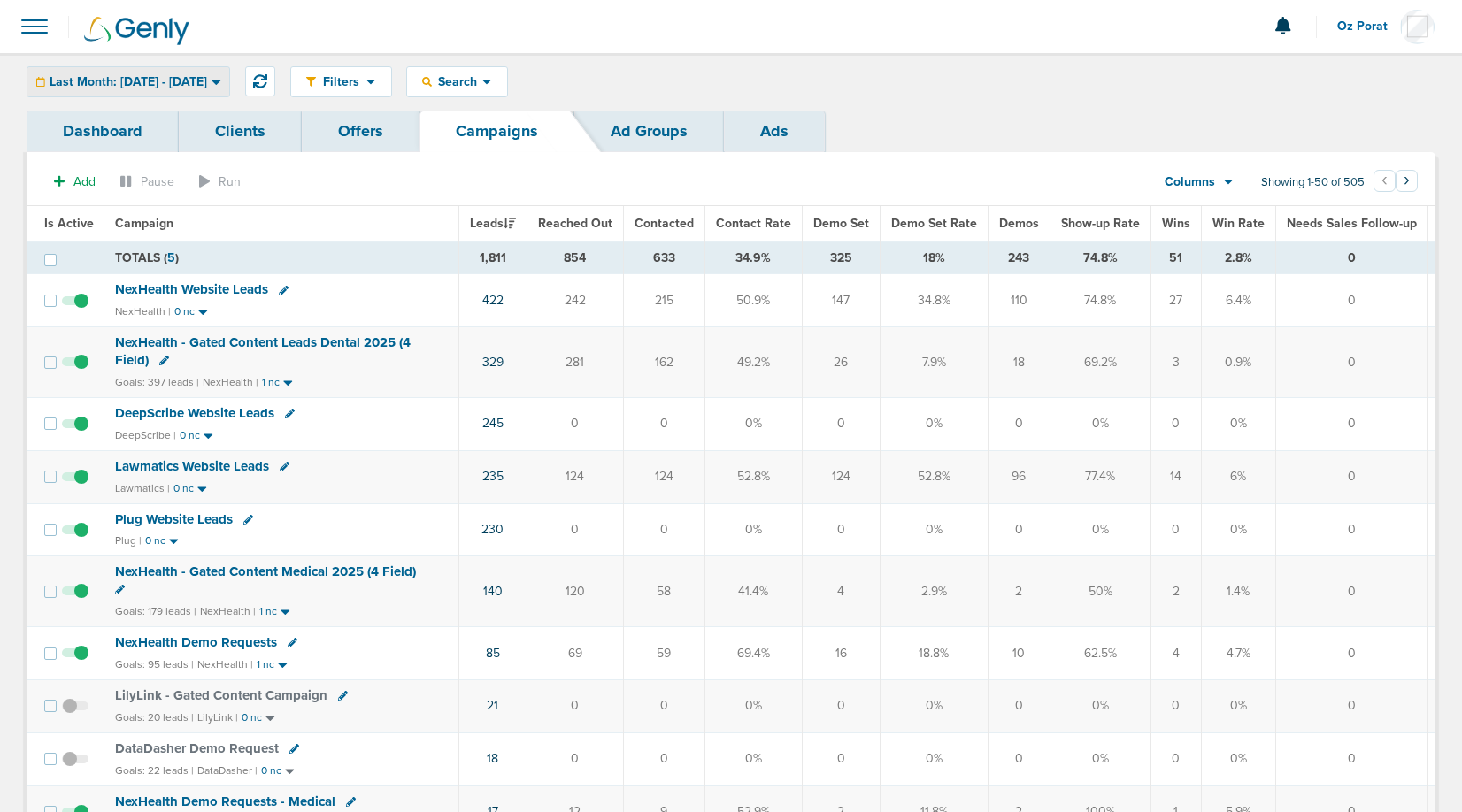
click at [184, 77] on span "Last Month: [DATE] - [DATE]" at bounding box center [128, 83] width 157 height 13
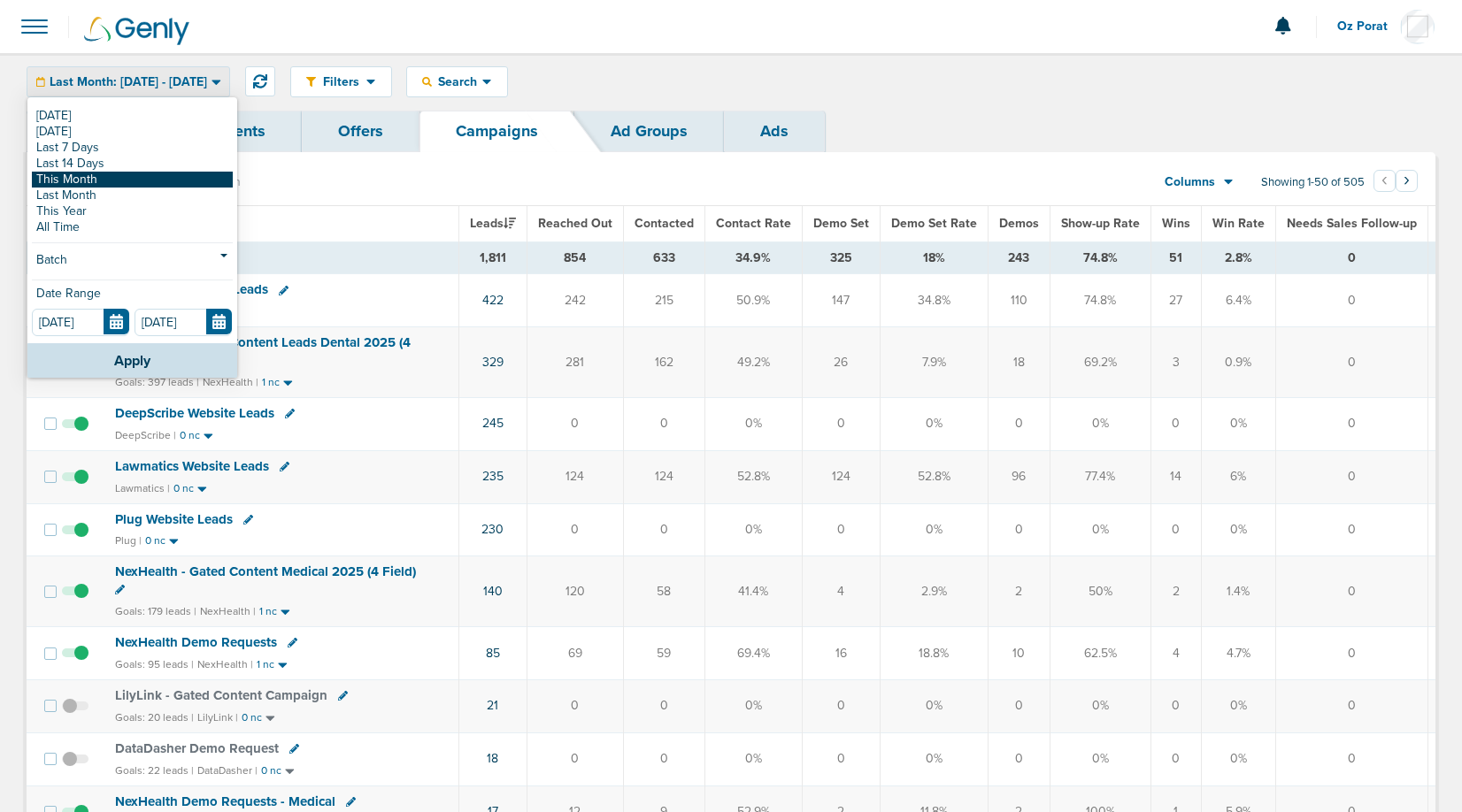
click at [116, 176] on link "This Month" at bounding box center [132, 180] width 201 height 16
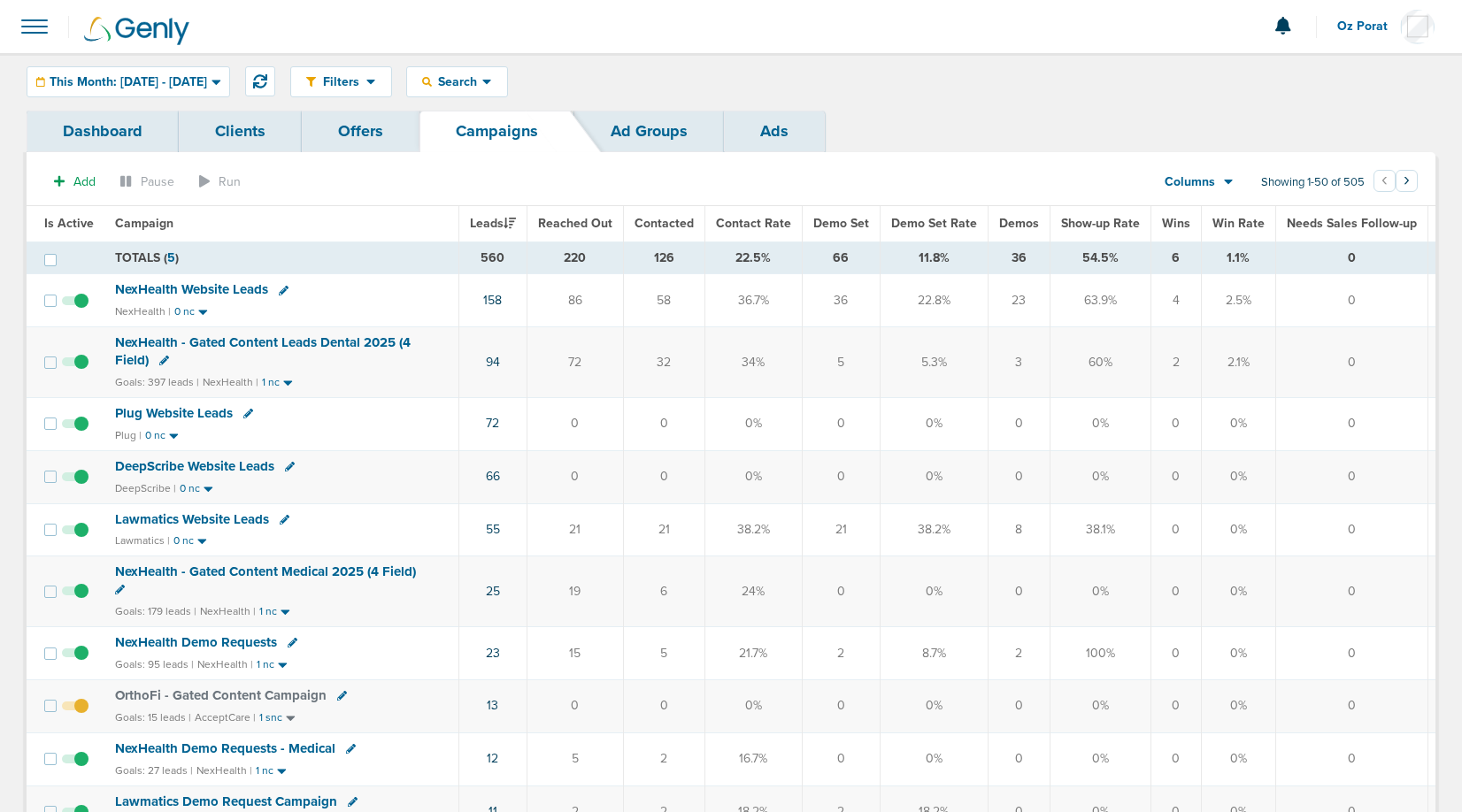
click at [1010, 220] on span "Demos" at bounding box center [1019, 223] width 40 height 15
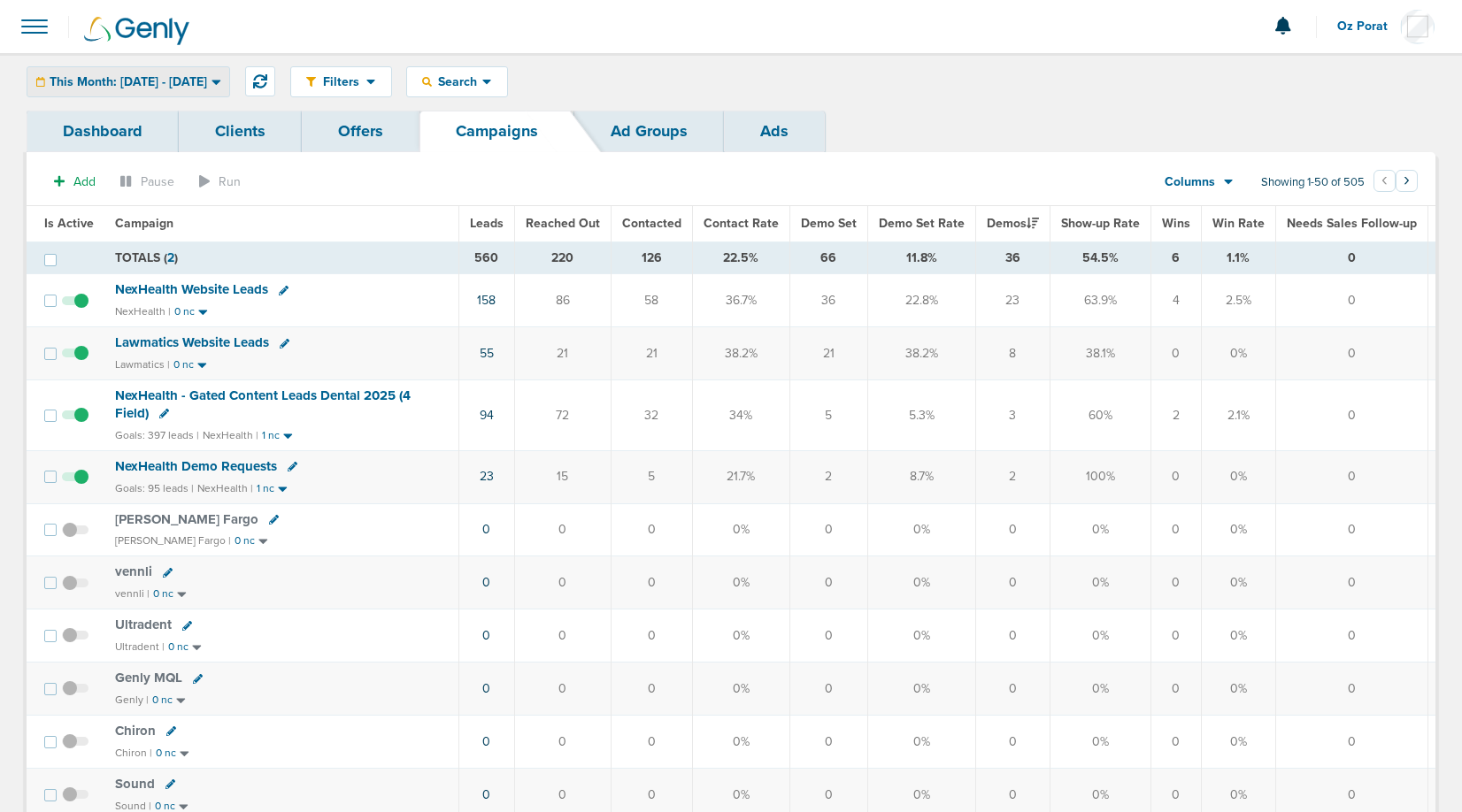
click at [202, 79] on span "This Month: [DATE] - [DATE]" at bounding box center [128, 83] width 157 height 13
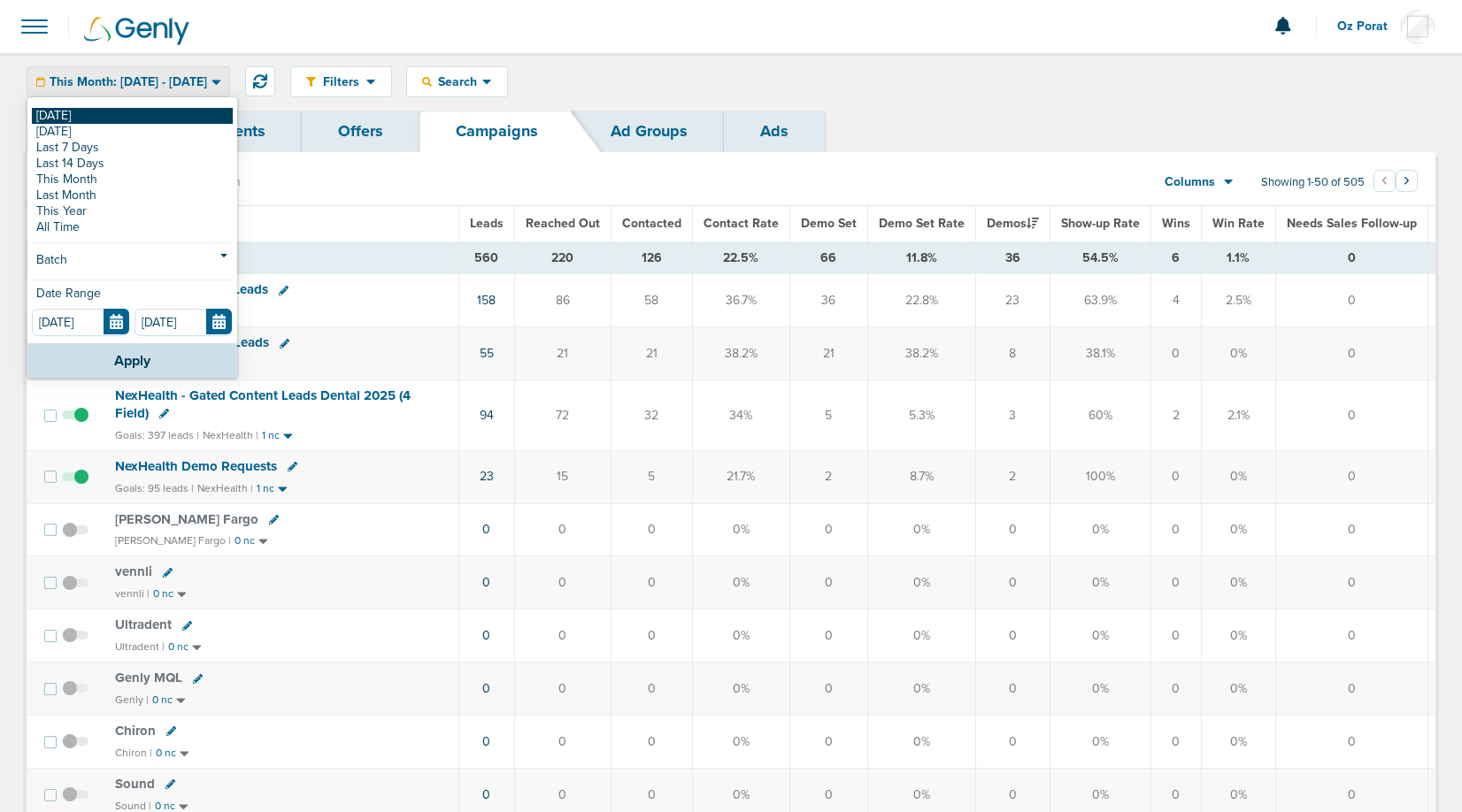
click at [154, 113] on link "[DATE]" at bounding box center [132, 116] width 201 height 16
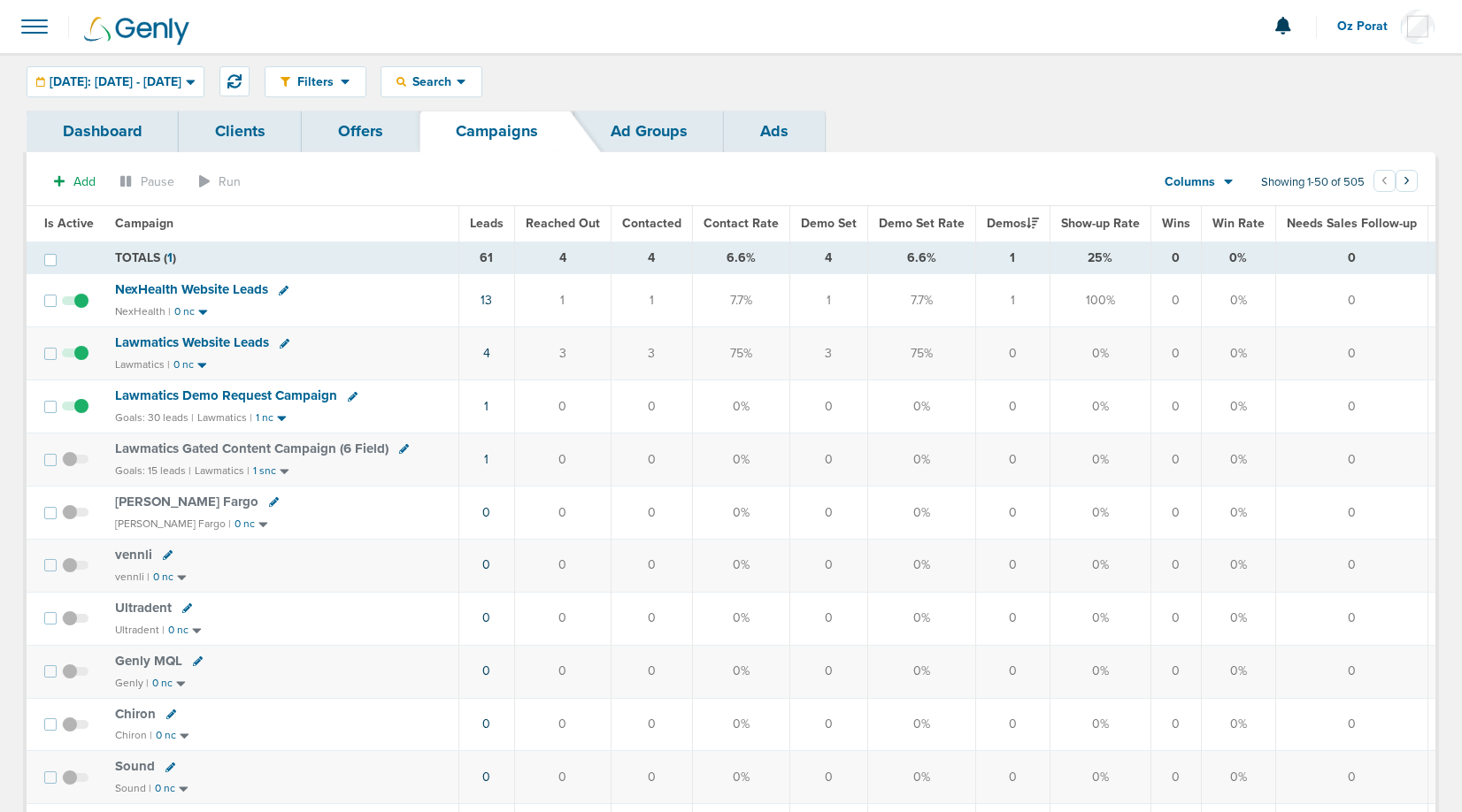
click at [217, 346] on span "Lawmatics Website Leads" at bounding box center [192, 342] width 154 height 16
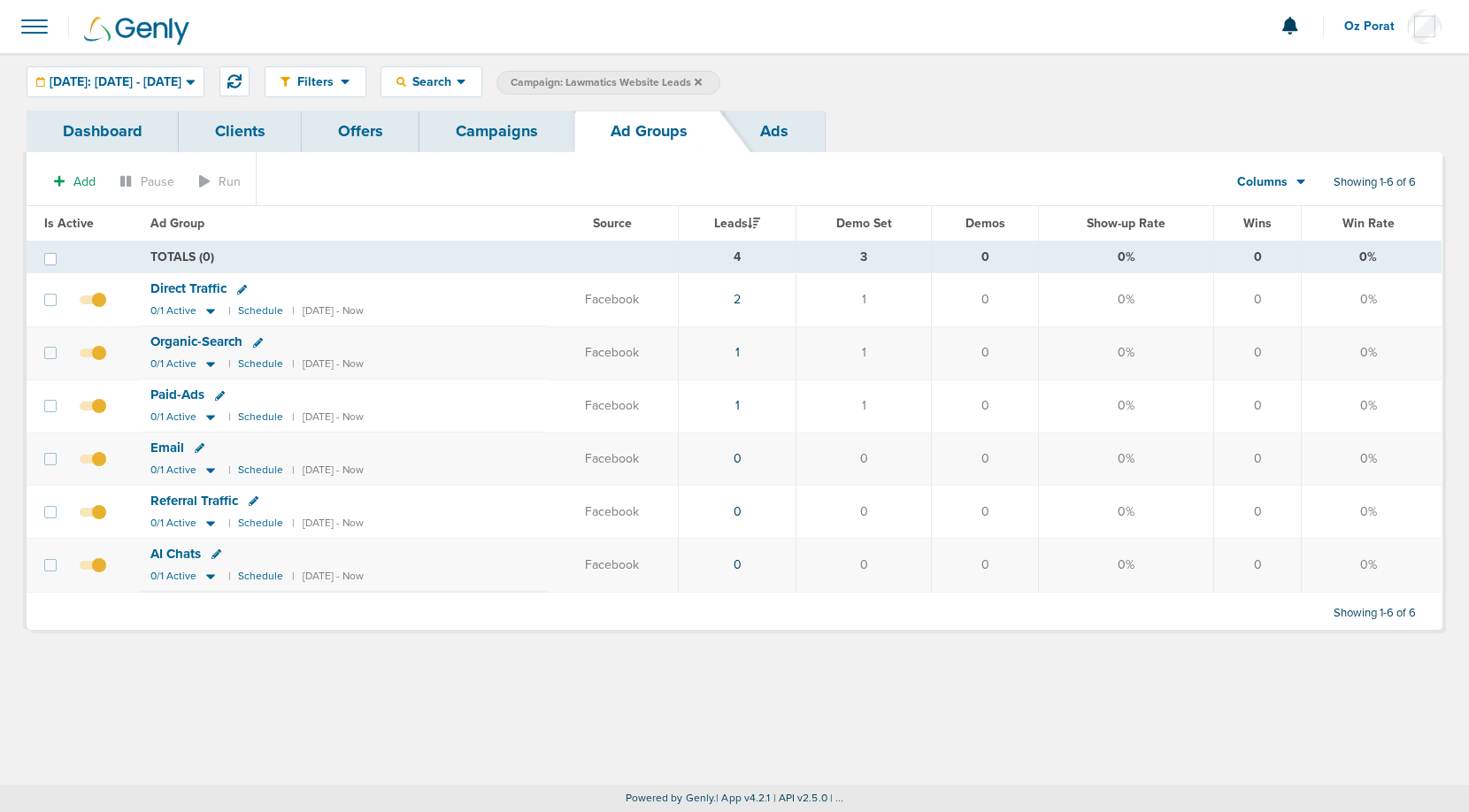
click at [474, 135] on link "Campaigns" at bounding box center [497, 132] width 154 height 42
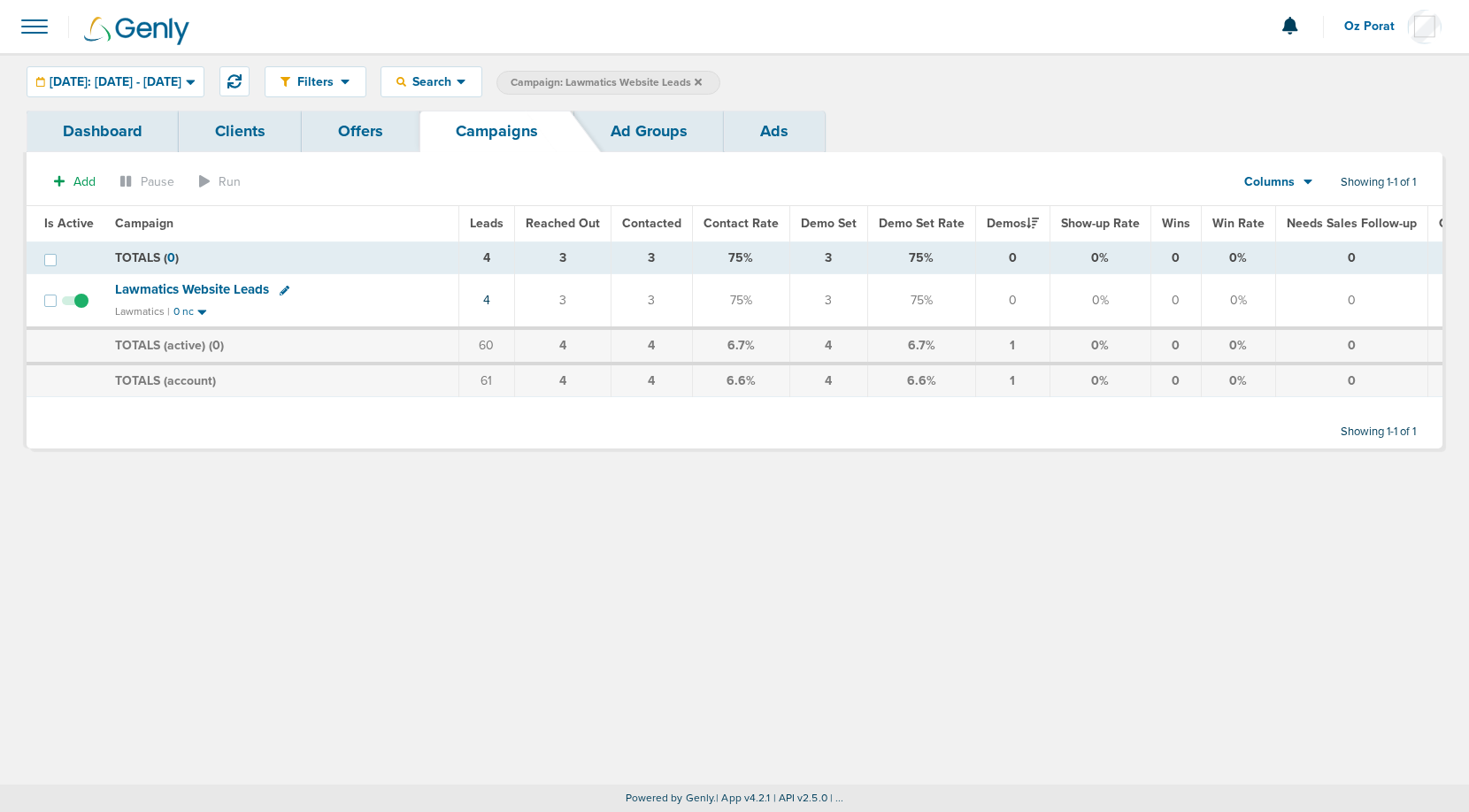
click at [701, 82] on icon at bounding box center [699, 82] width 7 height 7
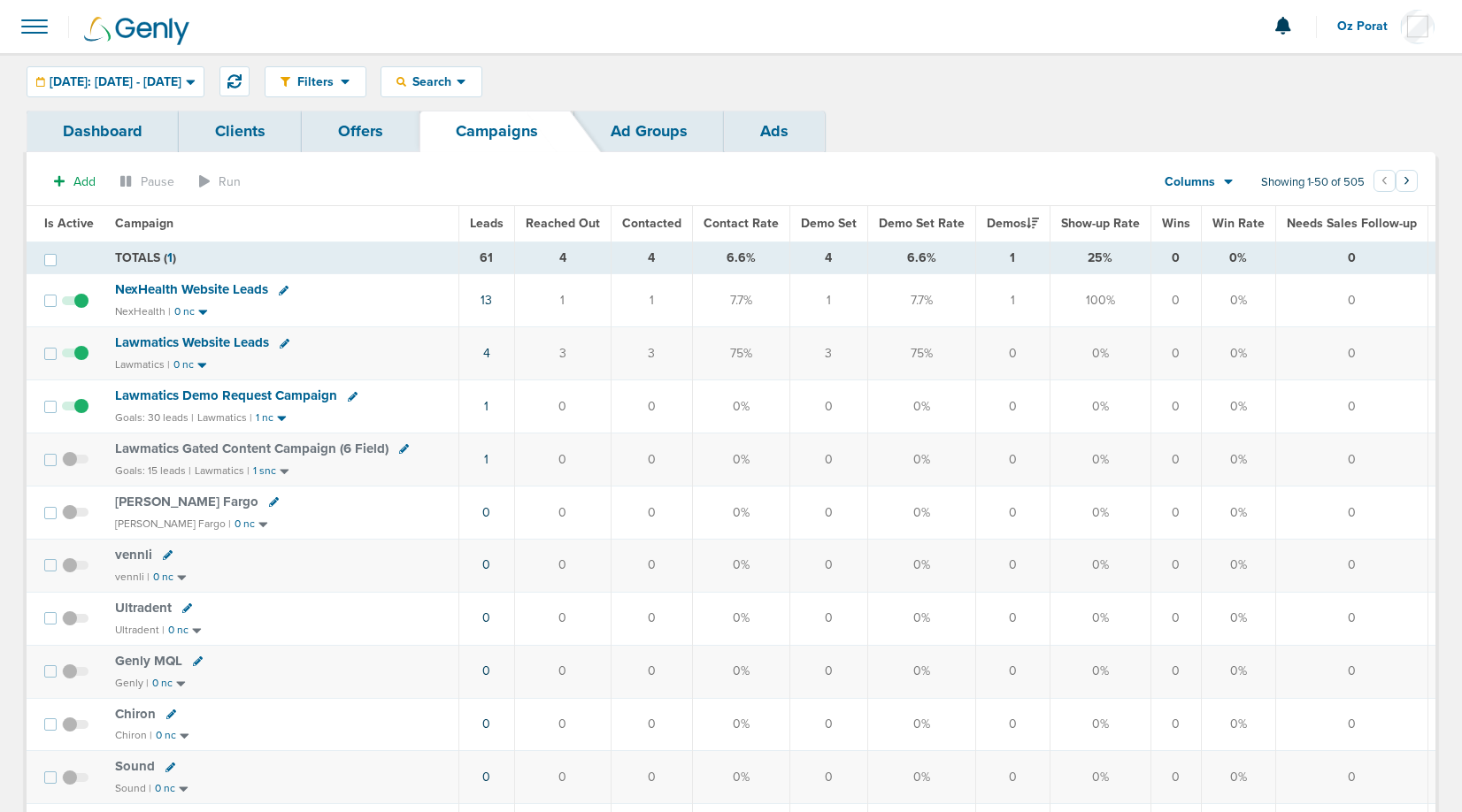
click at [1228, 183] on icon at bounding box center [1228, 183] width 9 height 5
click at [1226, 204] on link "Media Stats" at bounding box center [1238, 213] width 177 height 22
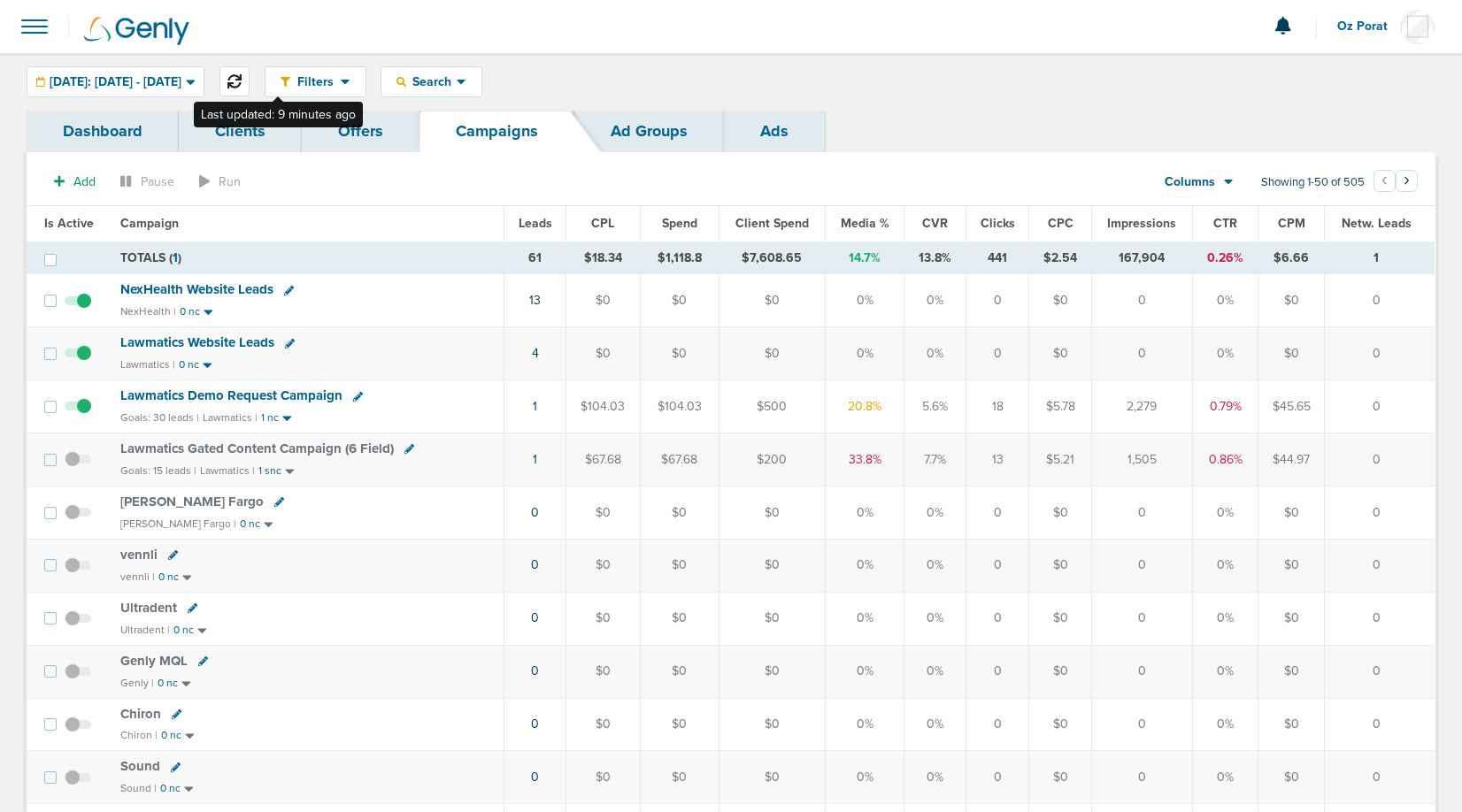
click at [250, 71] on button at bounding box center [234, 81] width 30 height 30
click at [538, 221] on span "Leads" at bounding box center [535, 223] width 34 height 15
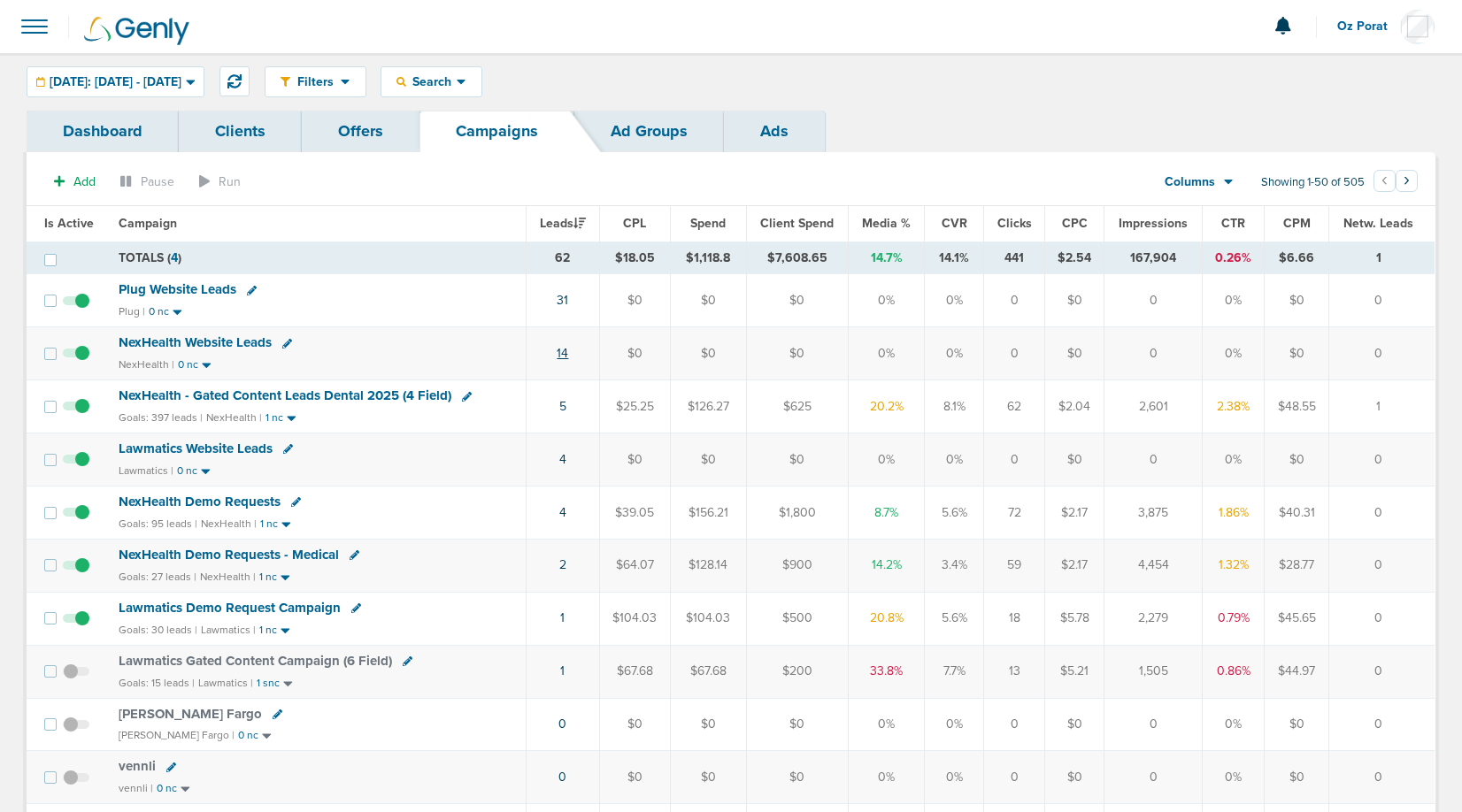
click at [562, 354] on link "14" at bounding box center [562, 353] width 12 height 15
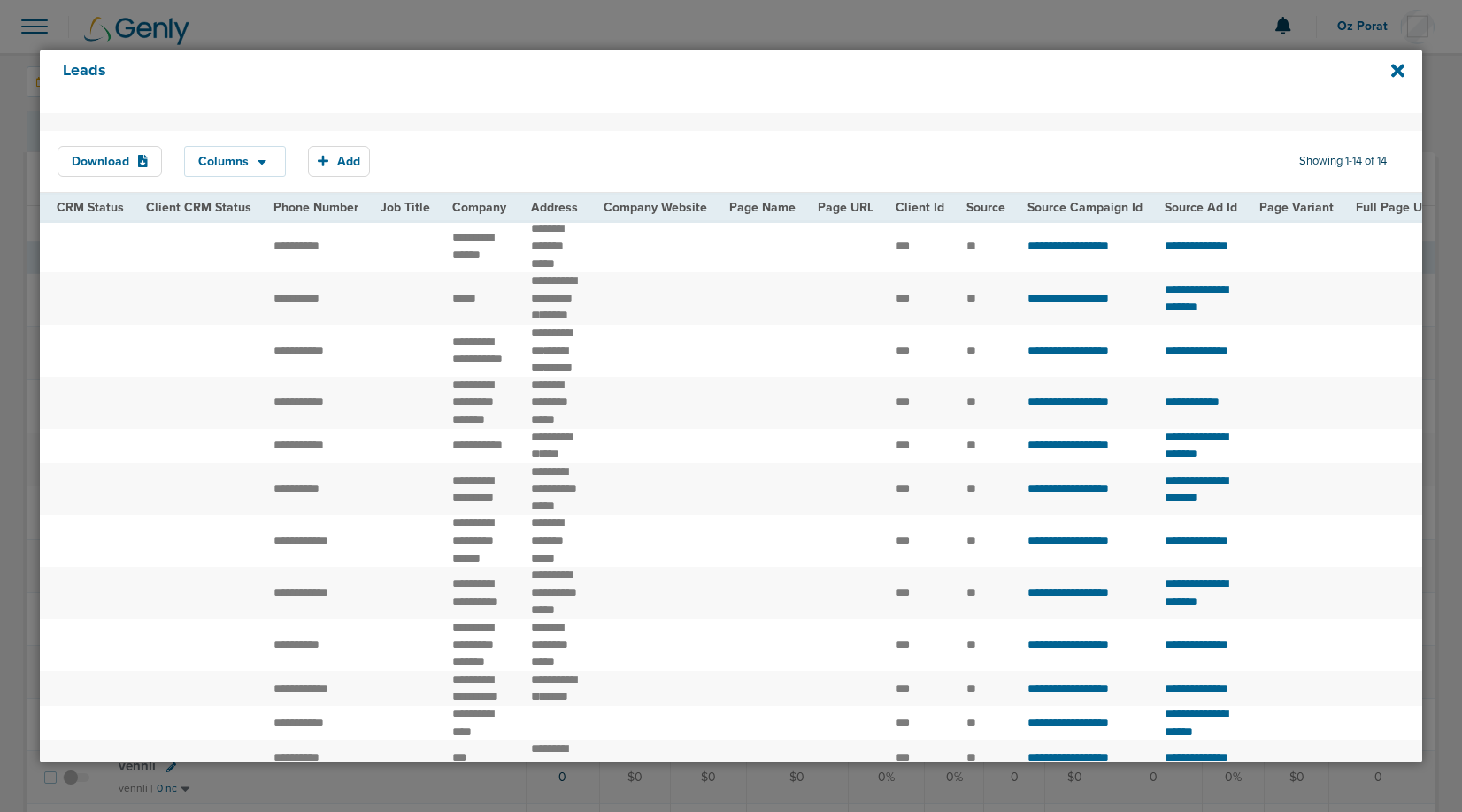
scroll to position [0, 559]
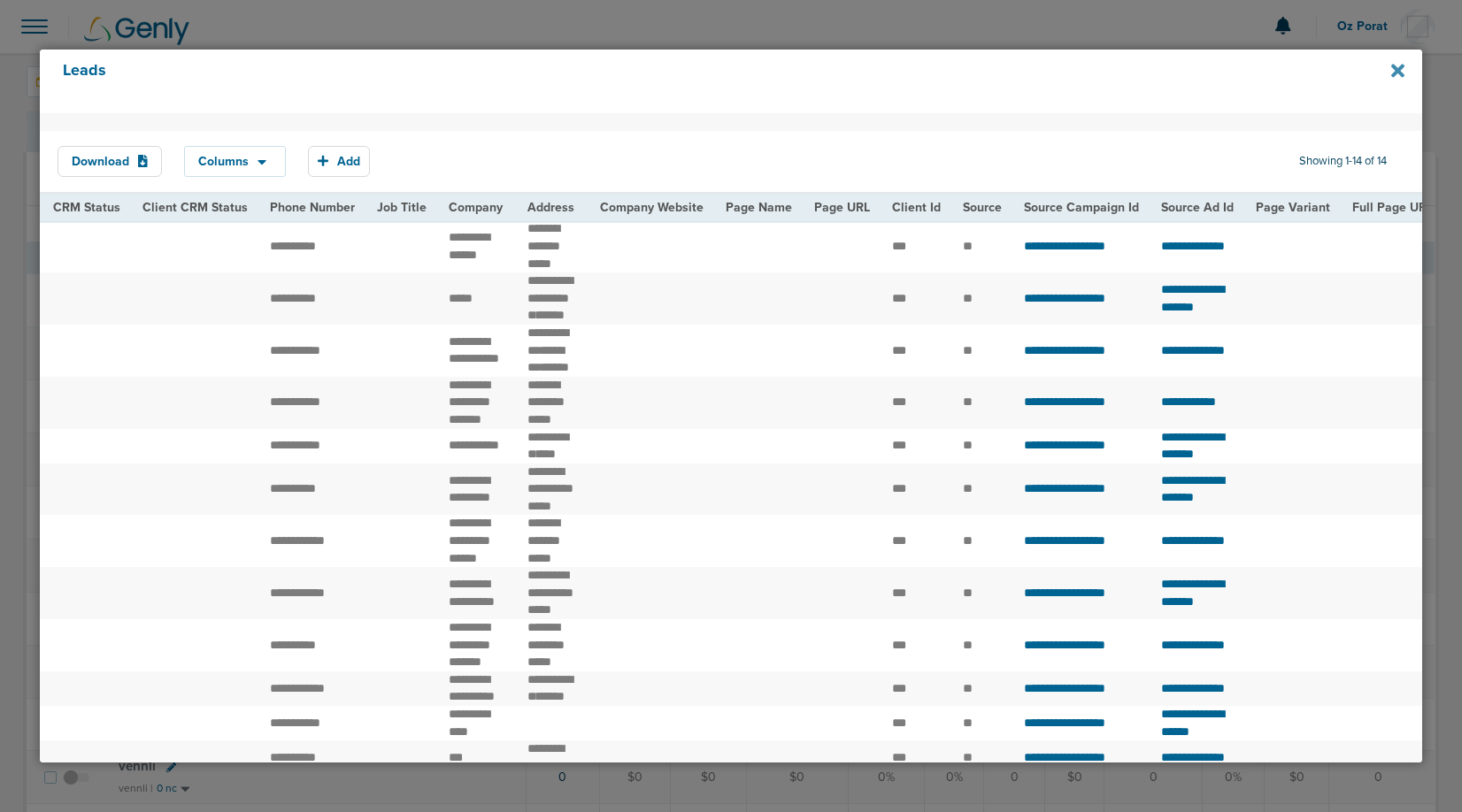
click at [1394, 71] on icon at bounding box center [1397, 70] width 14 height 19
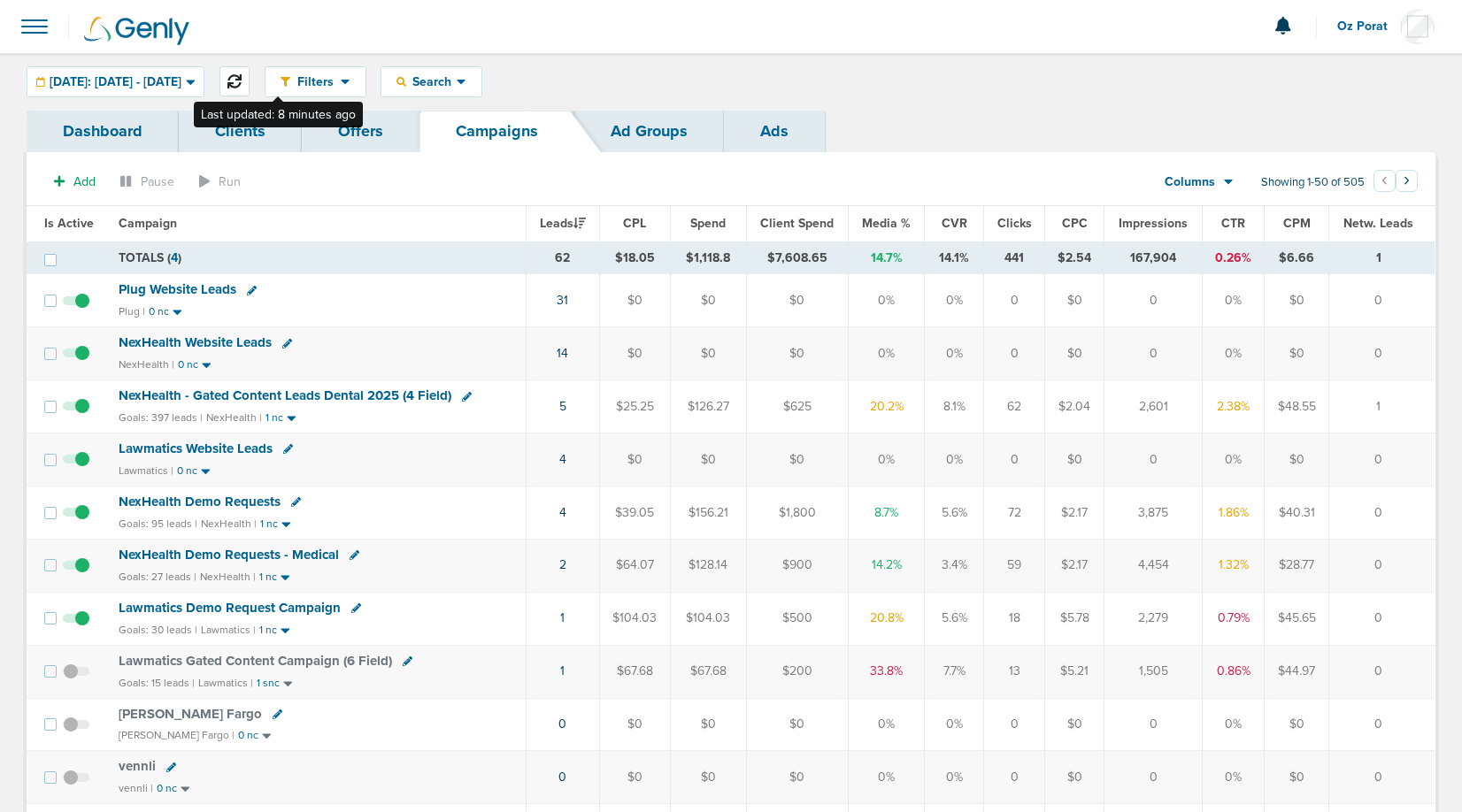
click at [242, 84] on icon at bounding box center [234, 82] width 15 height 15
click at [242, 86] on icon at bounding box center [234, 82] width 15 height 15
click at [242, 79] on icon at bounding box center [234, 82] width 15 height 15
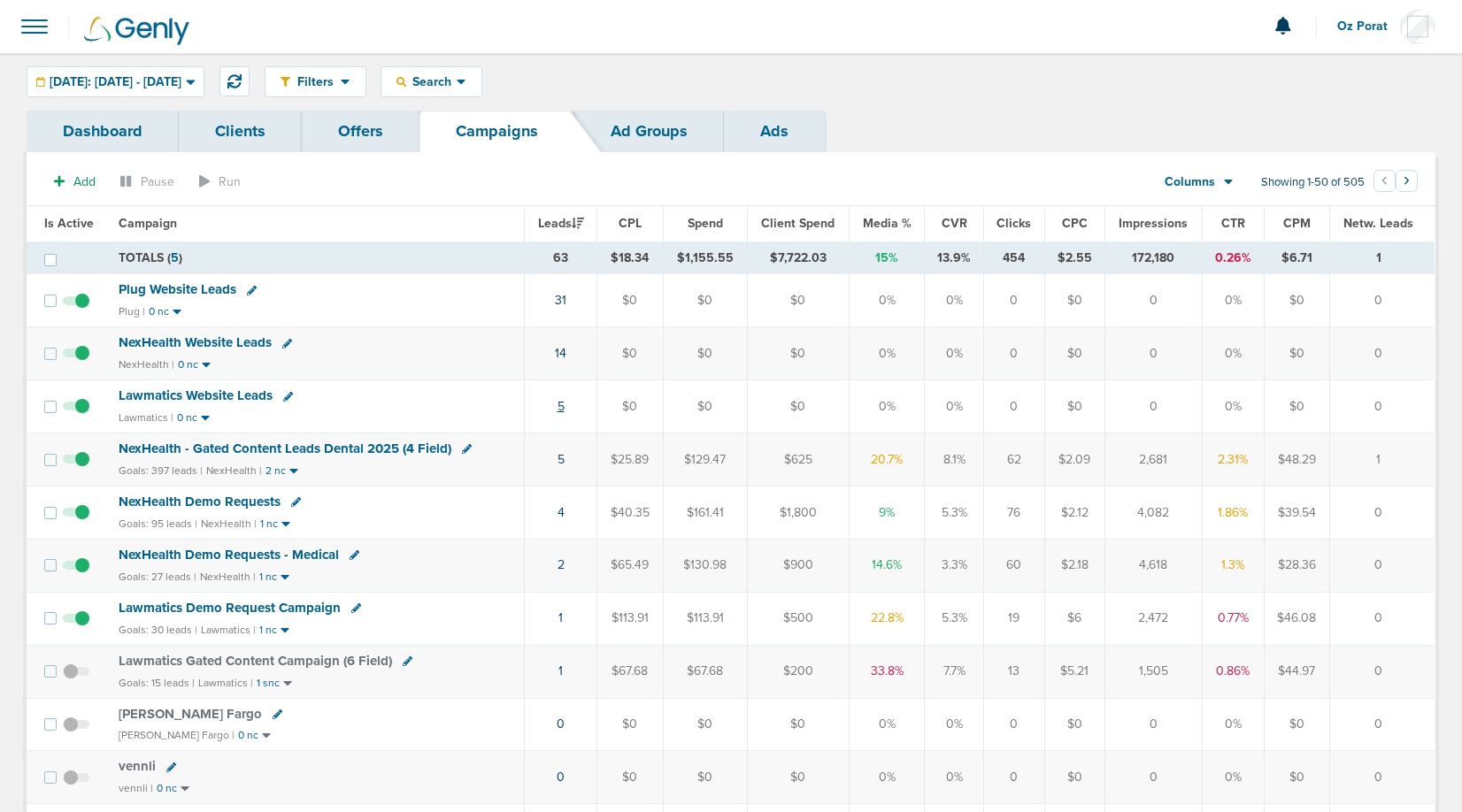
click at [564, 402] on link "5" at bounding box center [562, 406] width 7 height 15
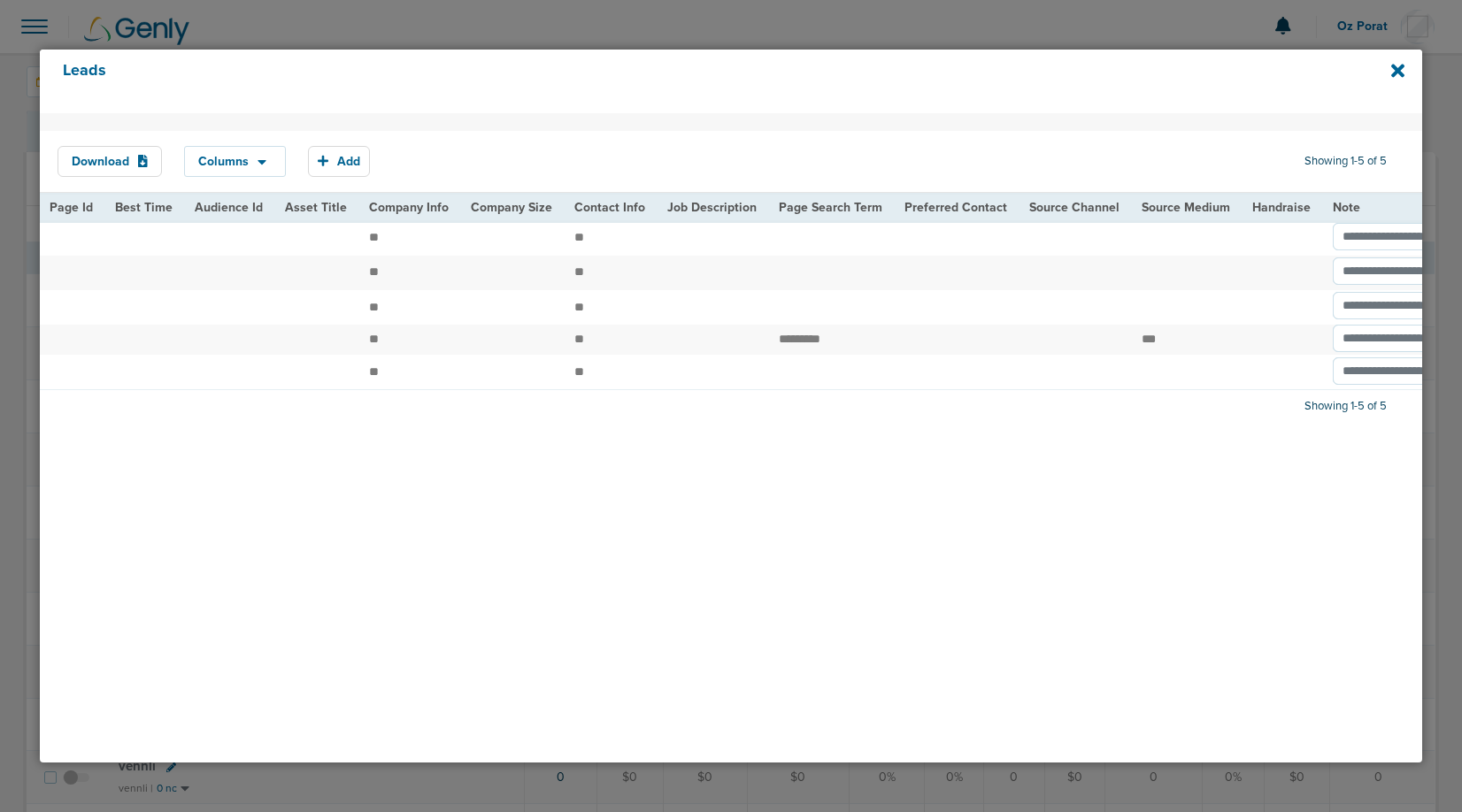
scroll to position [0, 1920]
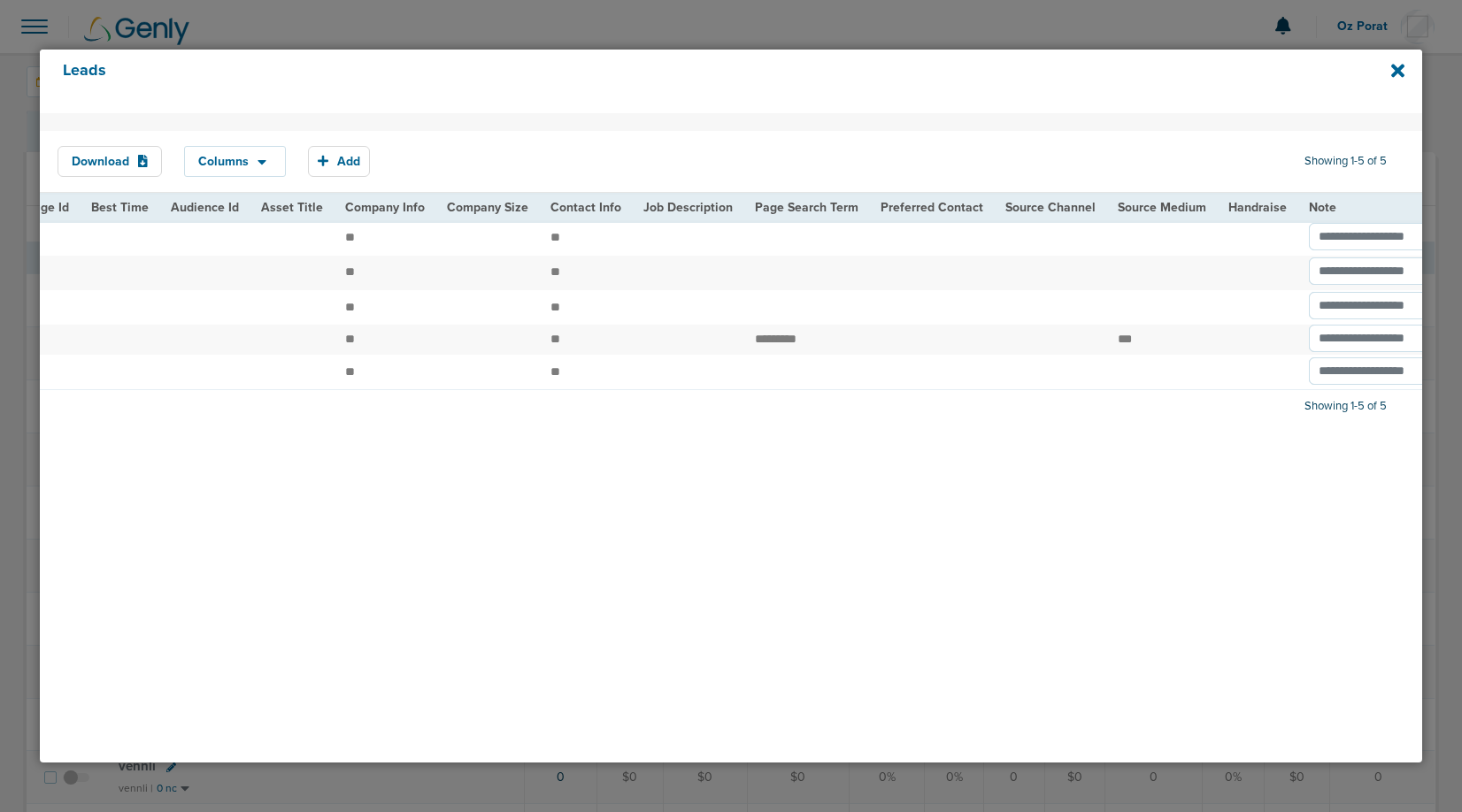
click at [1394, 59] on div "Leads" at bounding box center [731, 82] width 1383 height 64
click at [1395, 70] on icon at bounding box center [1397, 70] width 14 height 14
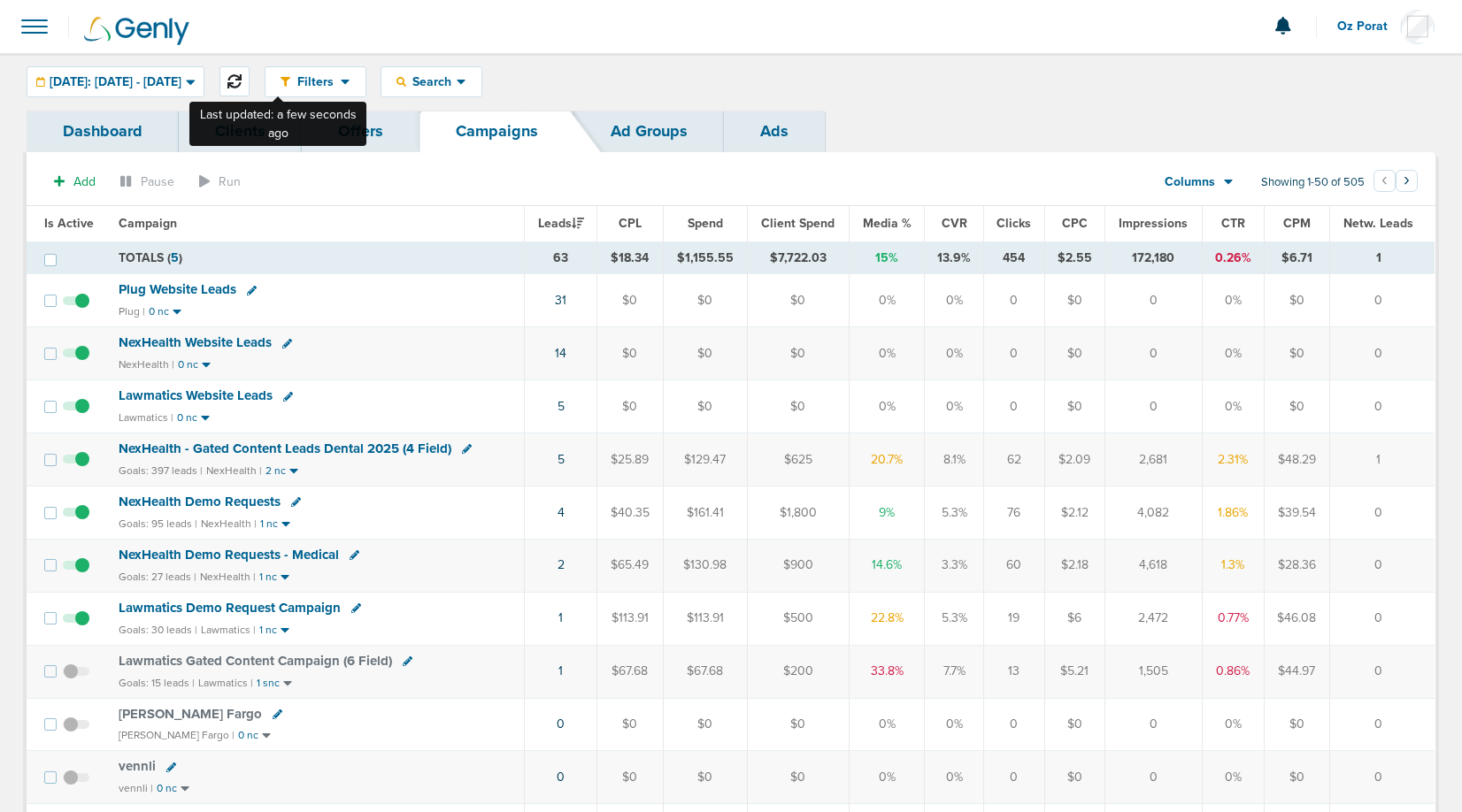
click at [242, 84] on icon at bounding box center [234, 82] width 15 height 15
click at [242, 77] on icon at bounding box center [234, 82] width 15 height 15
